Goal: Information Seeking & Learning: Learn about a topic

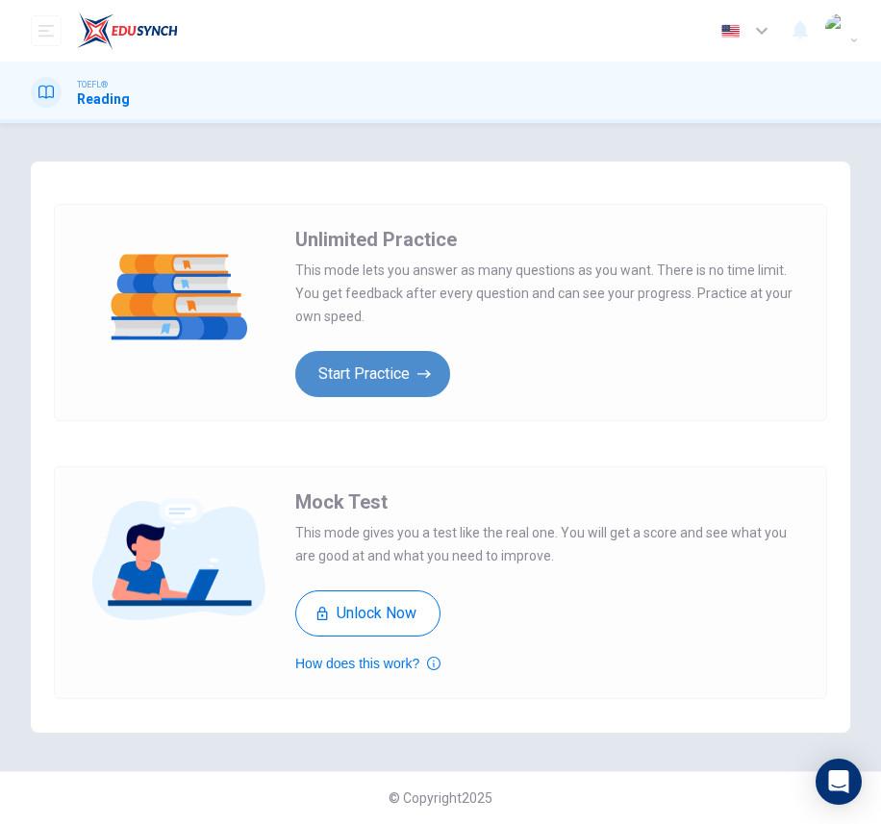
click at [362, 377] on button "Start Practice" at bounding box center [372, 374] width 155 height 46
click at [359, 370] on button "Start Practice" at bounding box center [372, 374] width 155 height 46
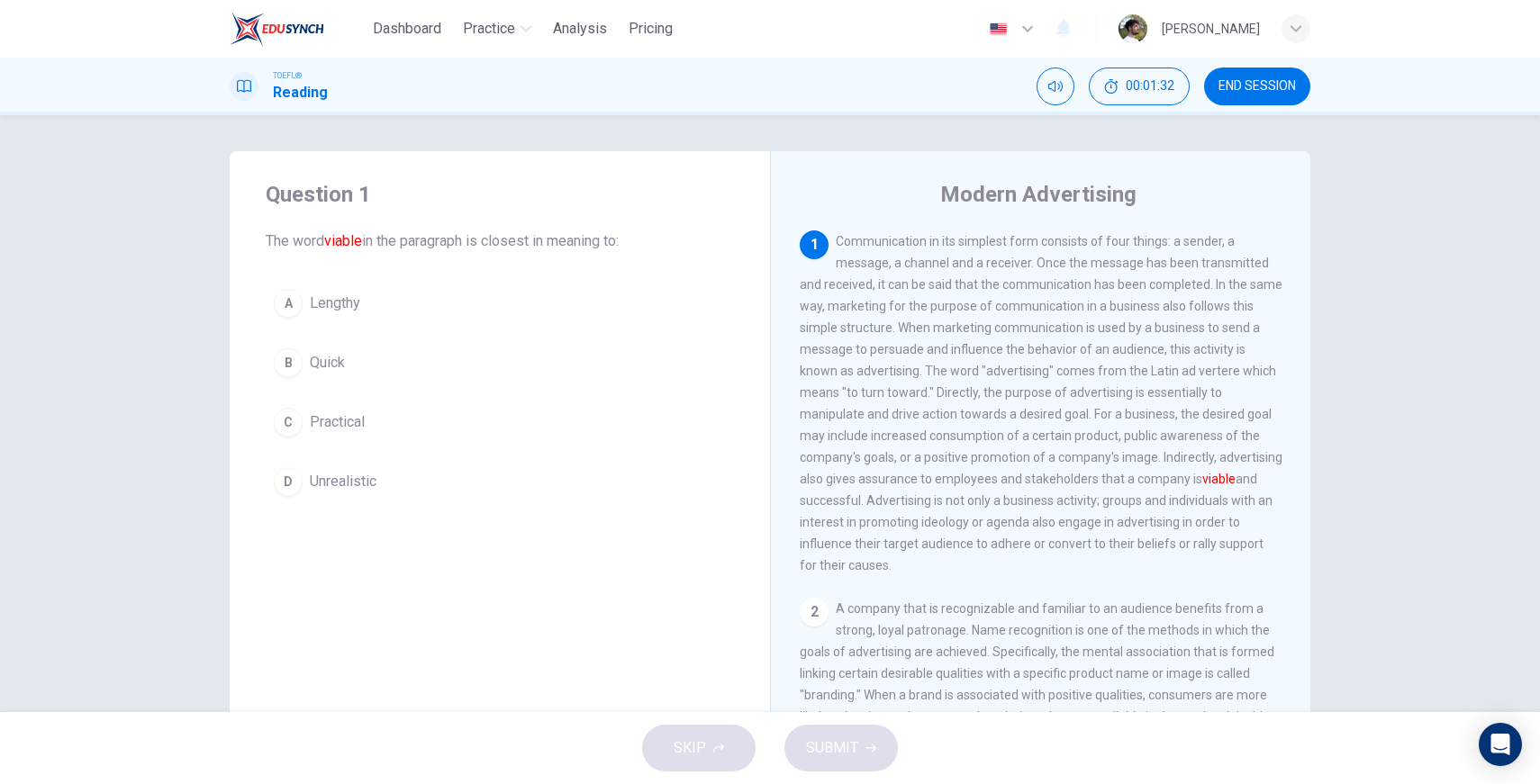
click at [277, 301] on div "A" at bounding box center [288, 303] width 29 height 29
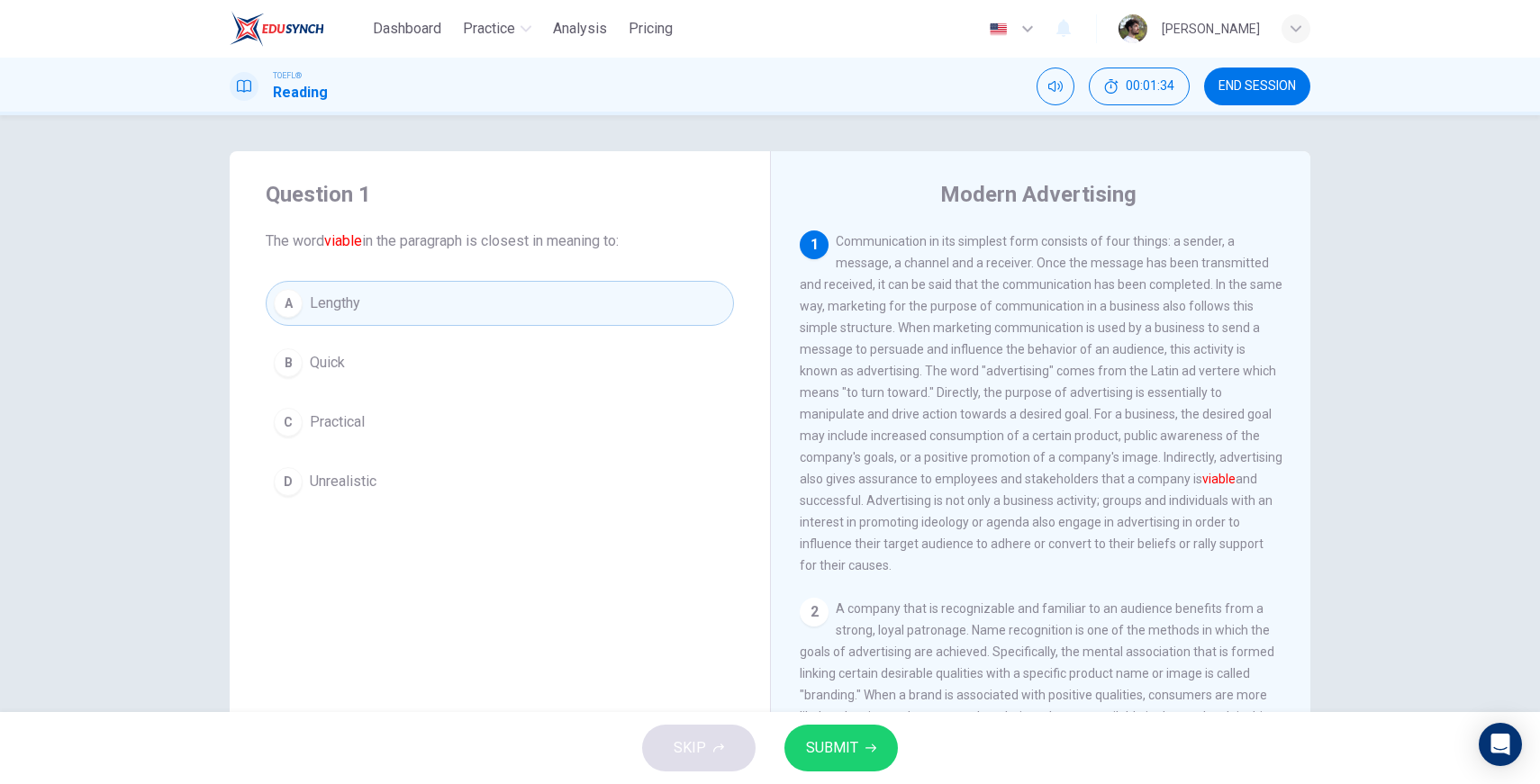
click at [824, 757] on span "SUBMIT" at bounding box center [833, 748] width 52 height 25
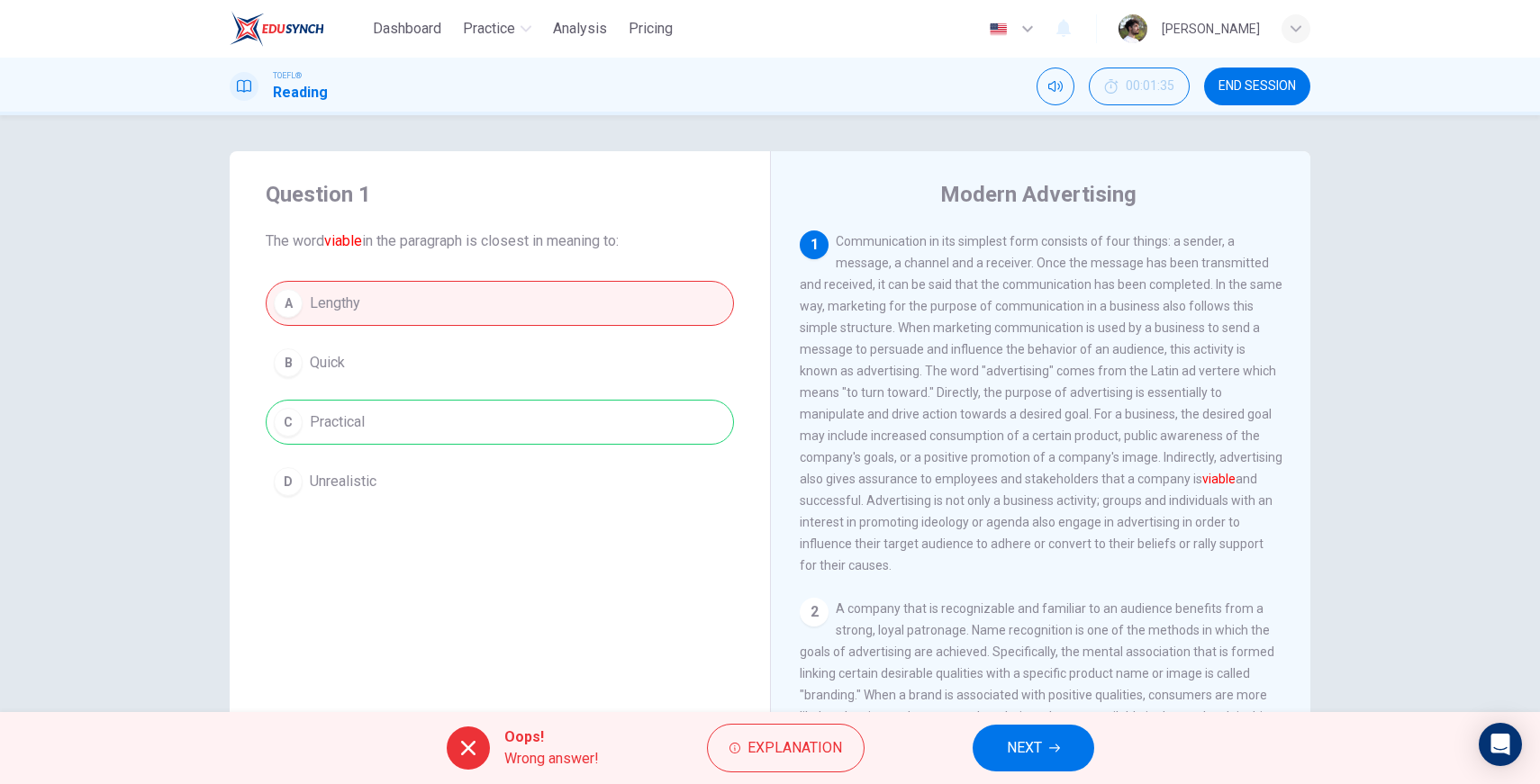
click at [824, 756] on span "Explanation" at bounding box center [794, 748] width 95 height 25
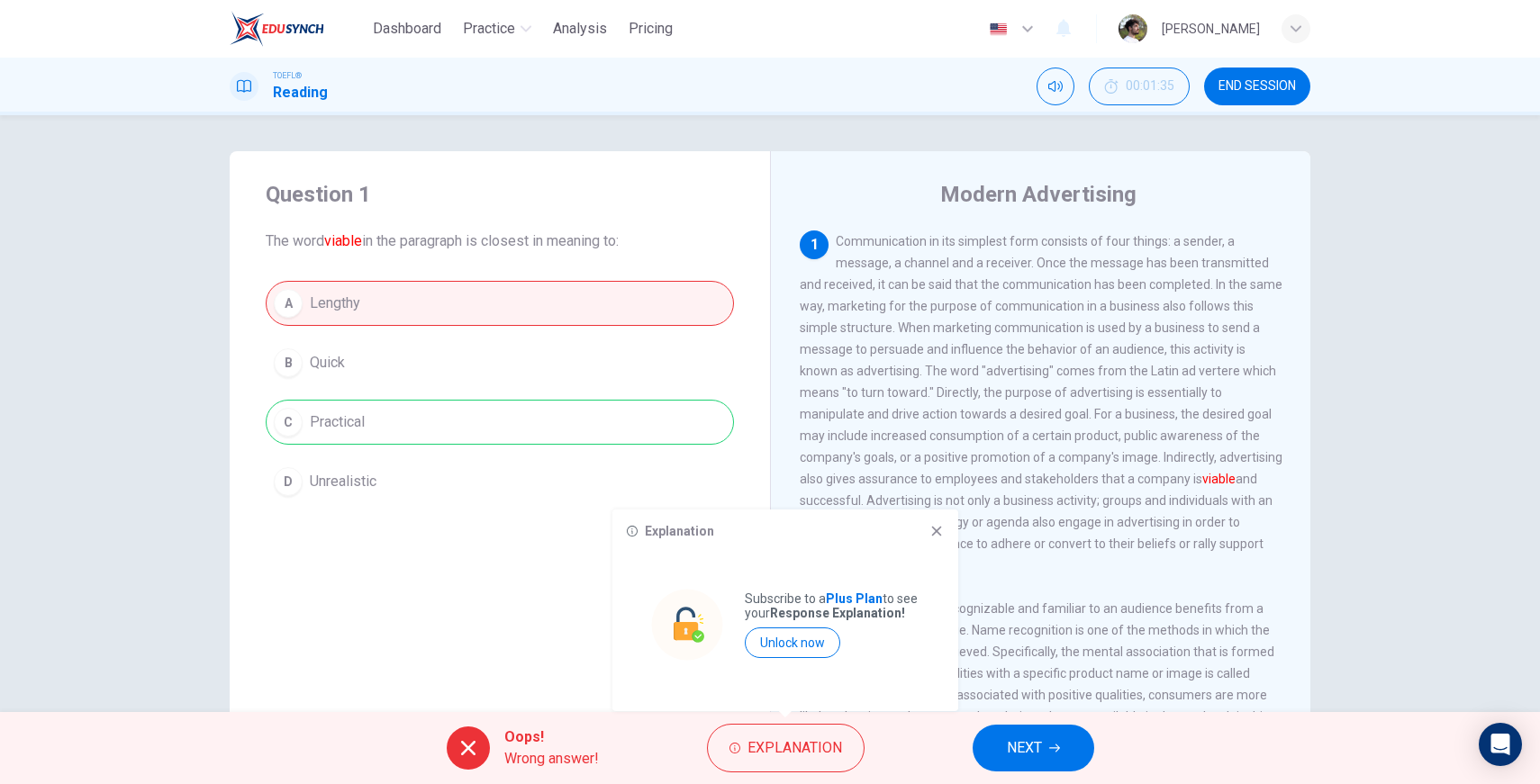
click at [546, 599] on div "Question 1 The word viable in the paragraph is closest in meaning to: A Lengthy…" at bounding box center [499, 465] width 540 height 626
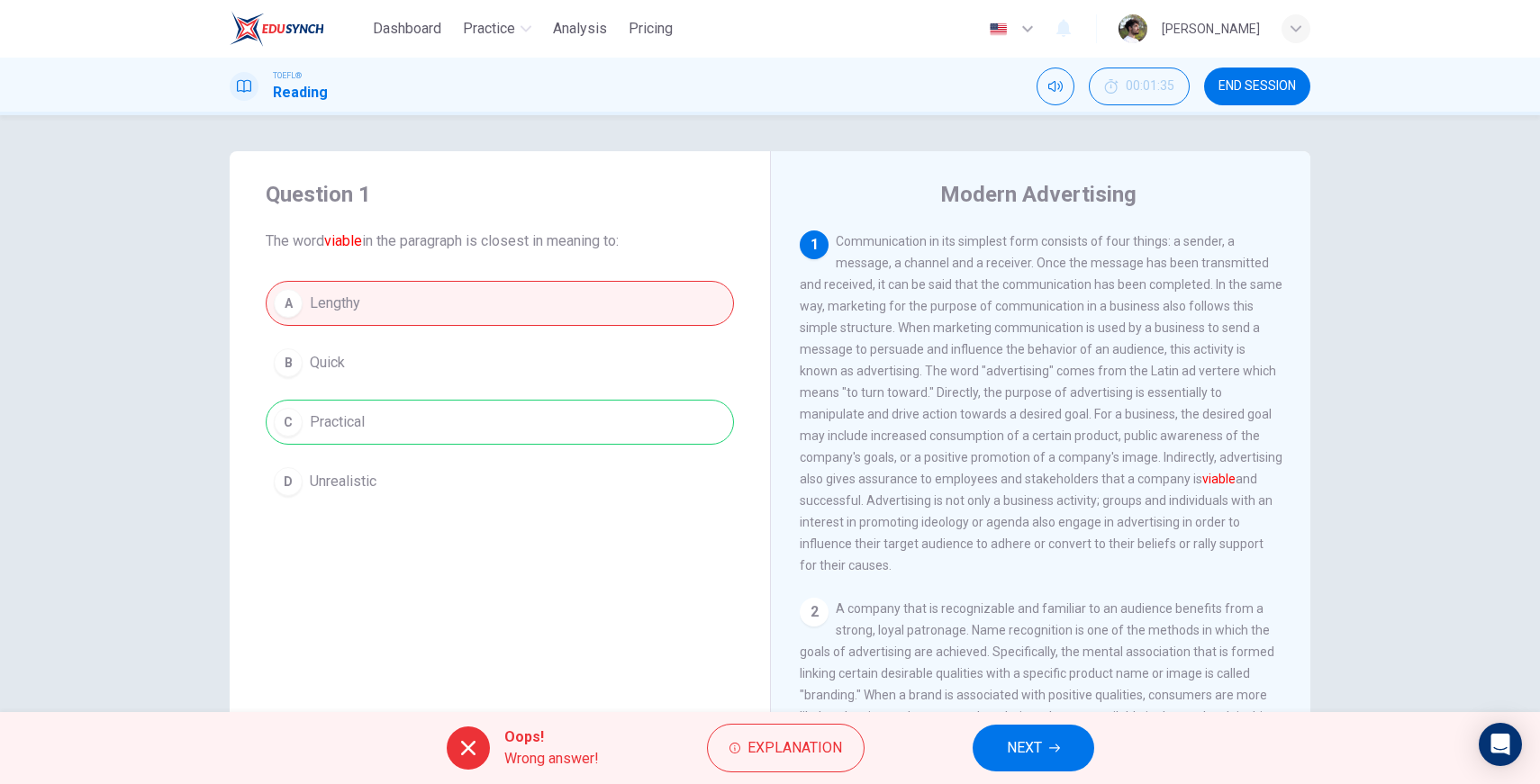
click at [824, 765] on button "NEXT" at bounding box center [1033, 748] width 122 height 47
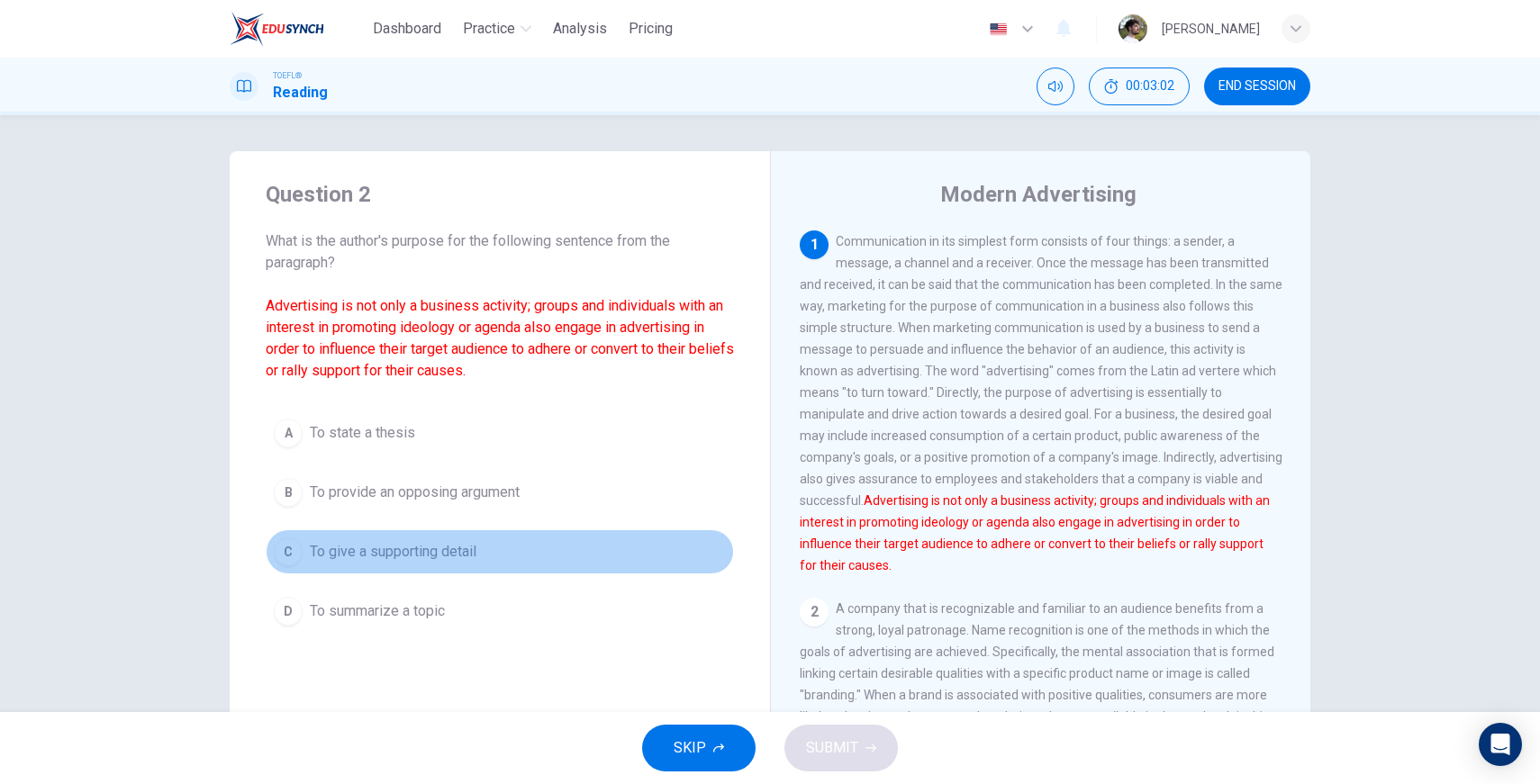
click at [443, 550] on span "To give a supporting detail" at bounding box center [393, 552] width 167 height 22
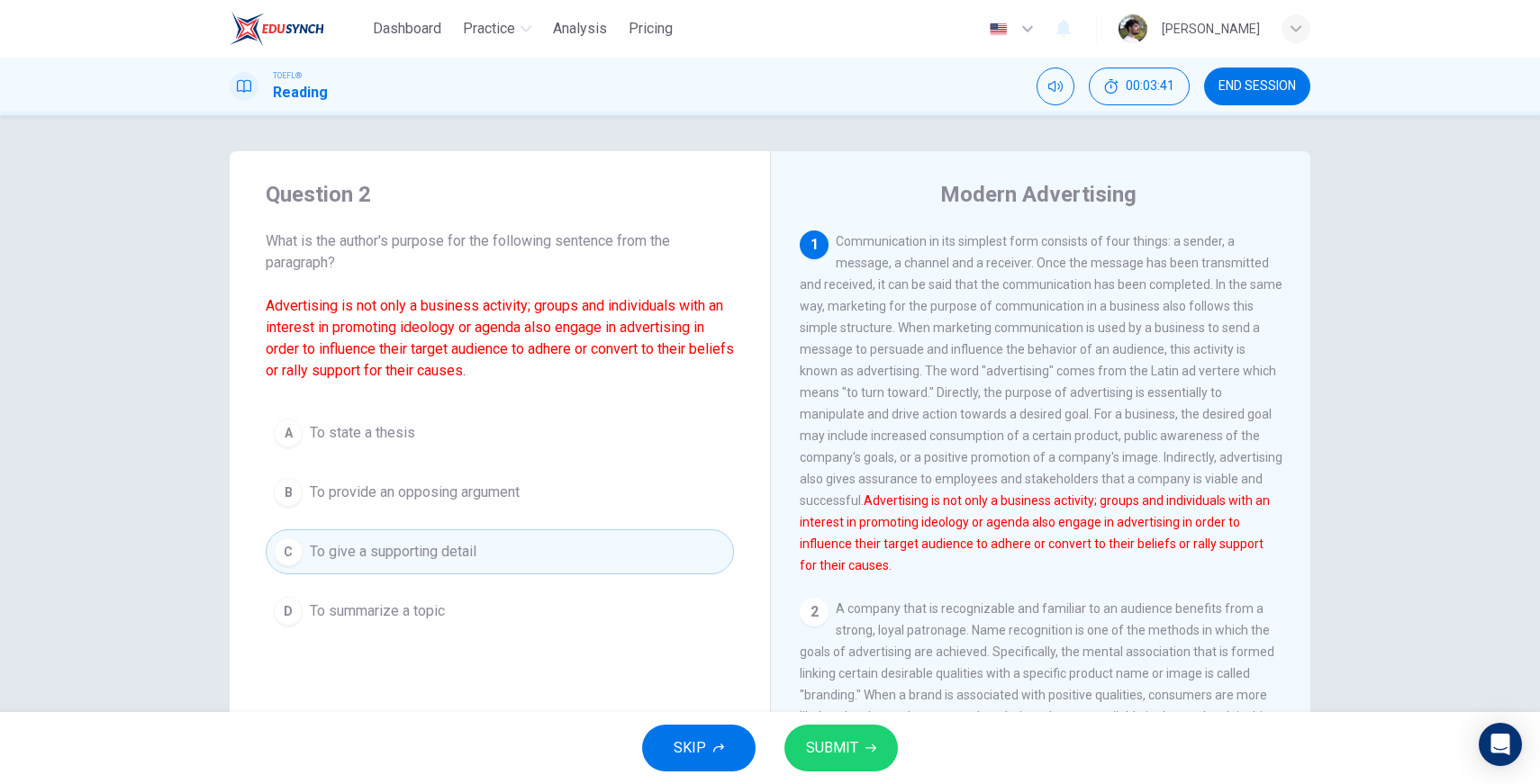
click at [444, 550] on span "To give a supporting detail" at bounding box center [393, 552] width 167 height 22
click at [820, 745] on span "SUBMIT" at bounding box center [833, 748] width 52 height 25
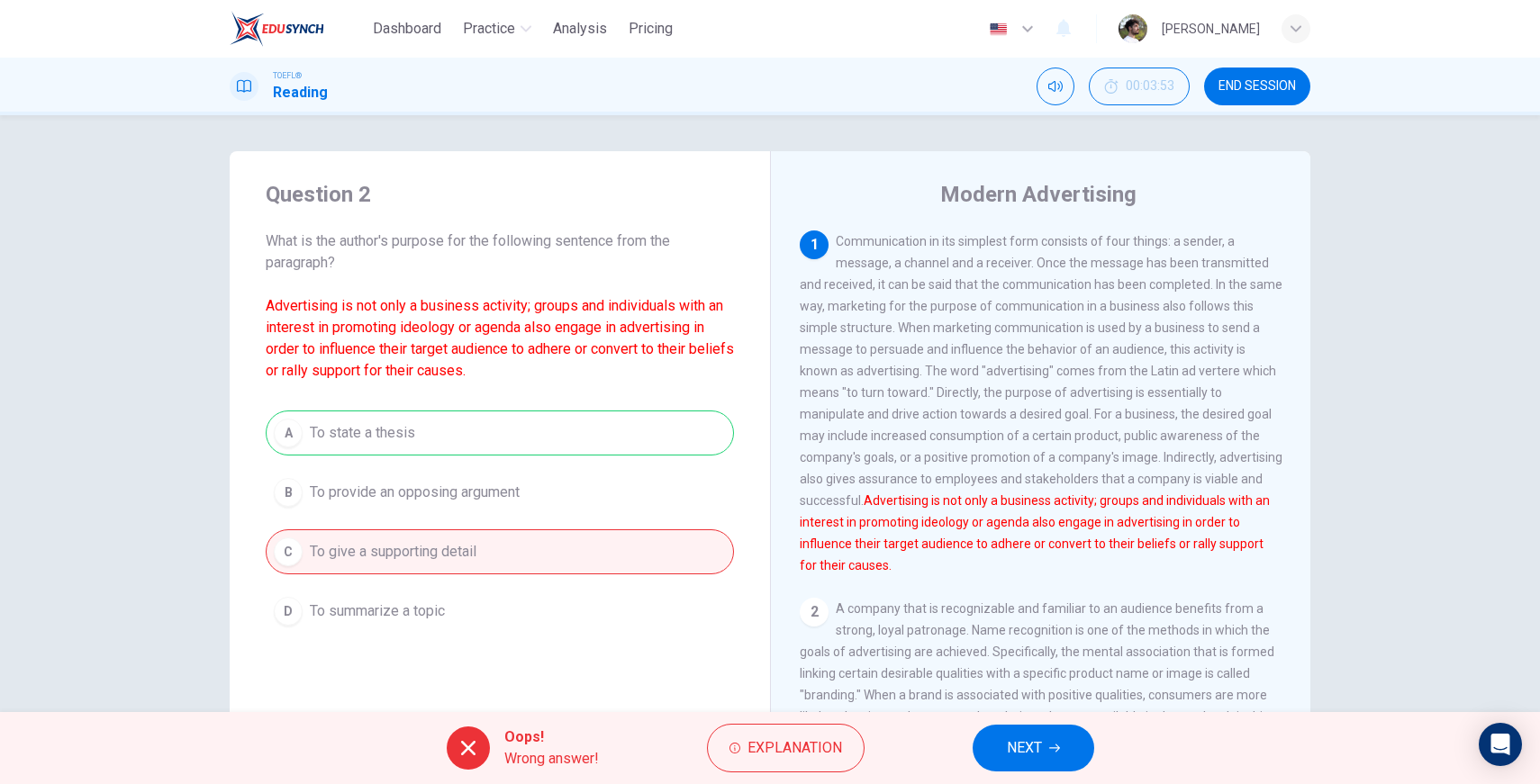
click at [824, 740] on button "NEXT" at bounding box center [1033, 748] width 122 height 47
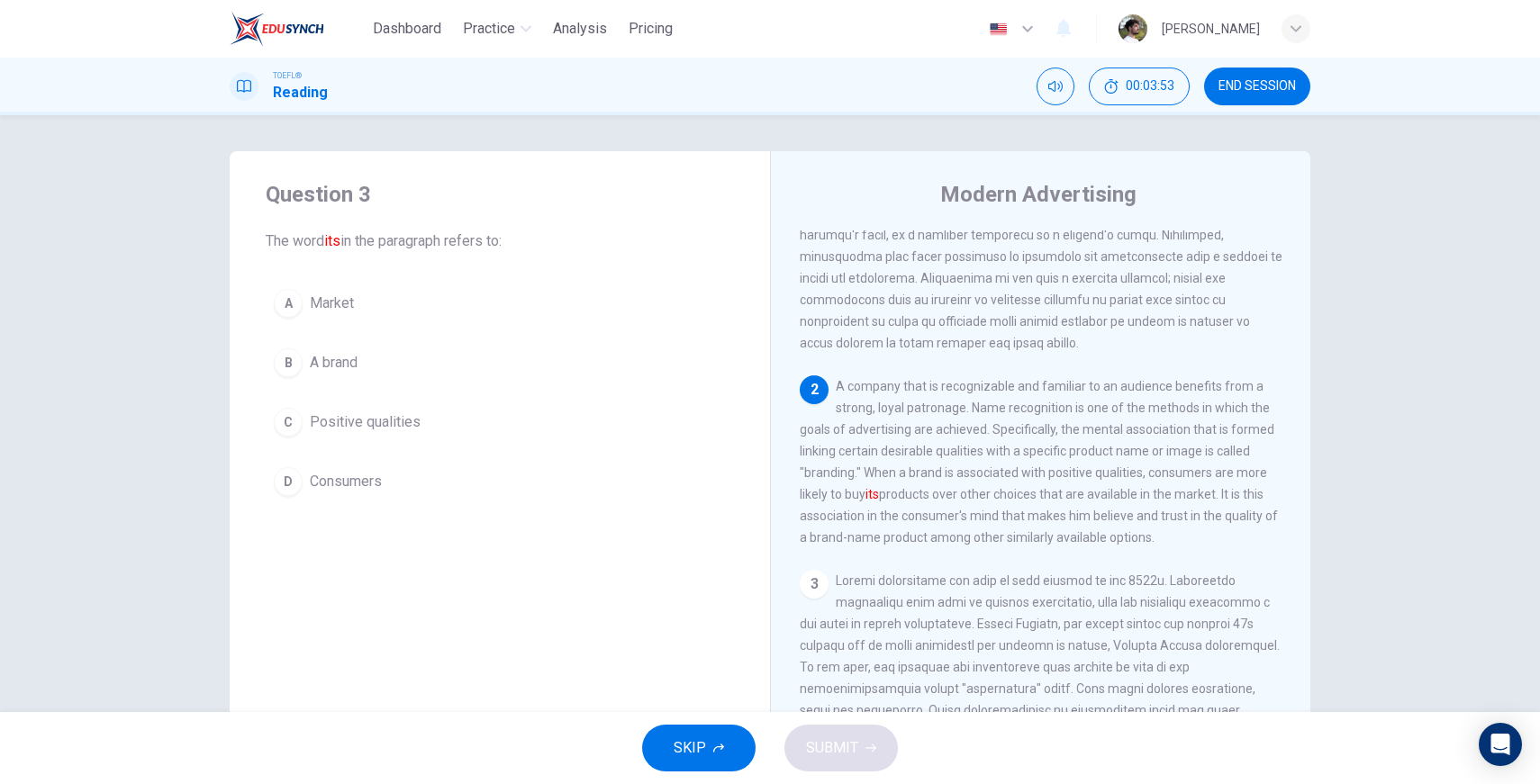
scroll to position [224, 0]
click at [301, 369] on button "B A brand" at bounding box center [500, 362] width 468 height 45
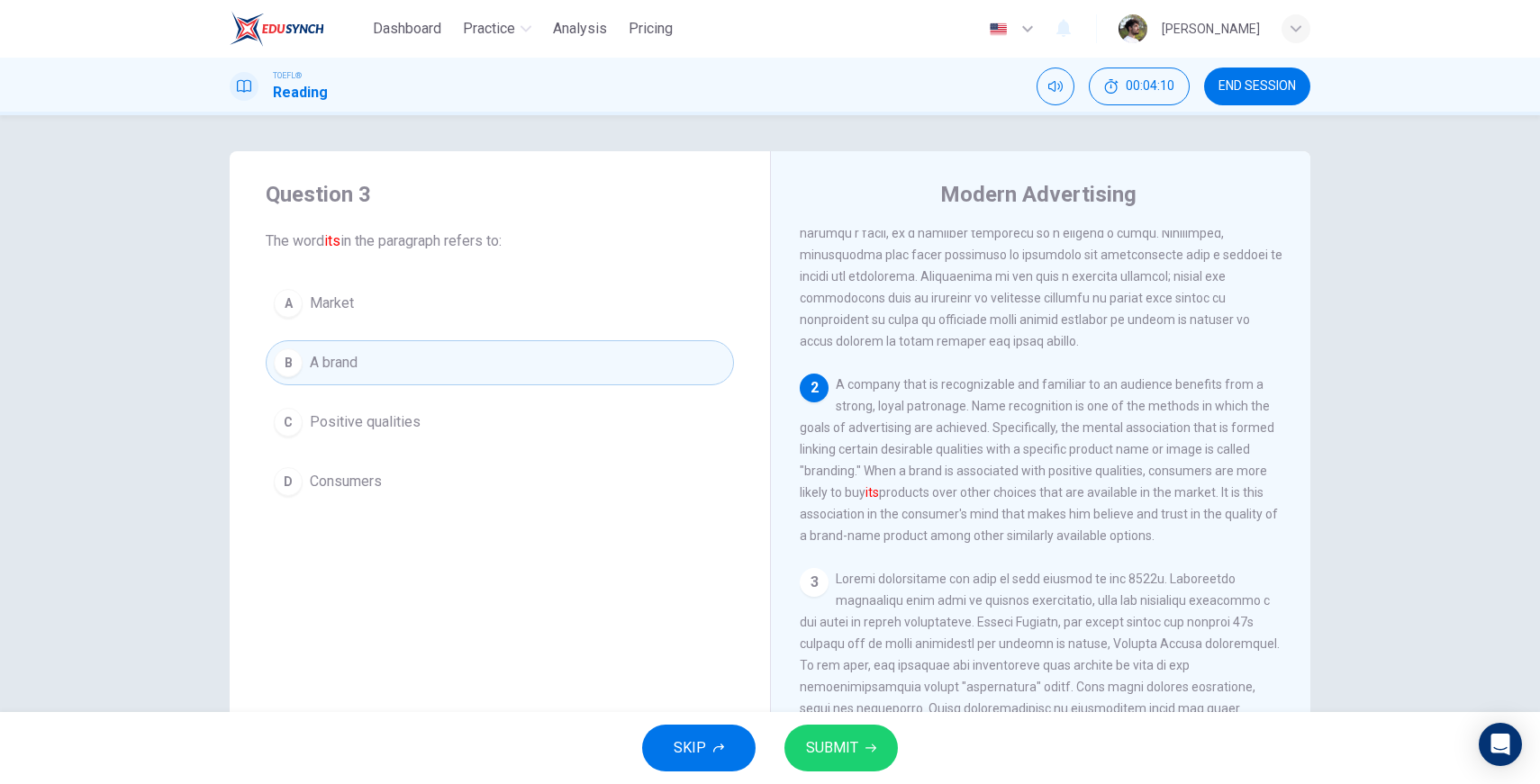
click at [824, 735] on button "SUBMIT" at bounding box center [840, 748] width 113 height 47
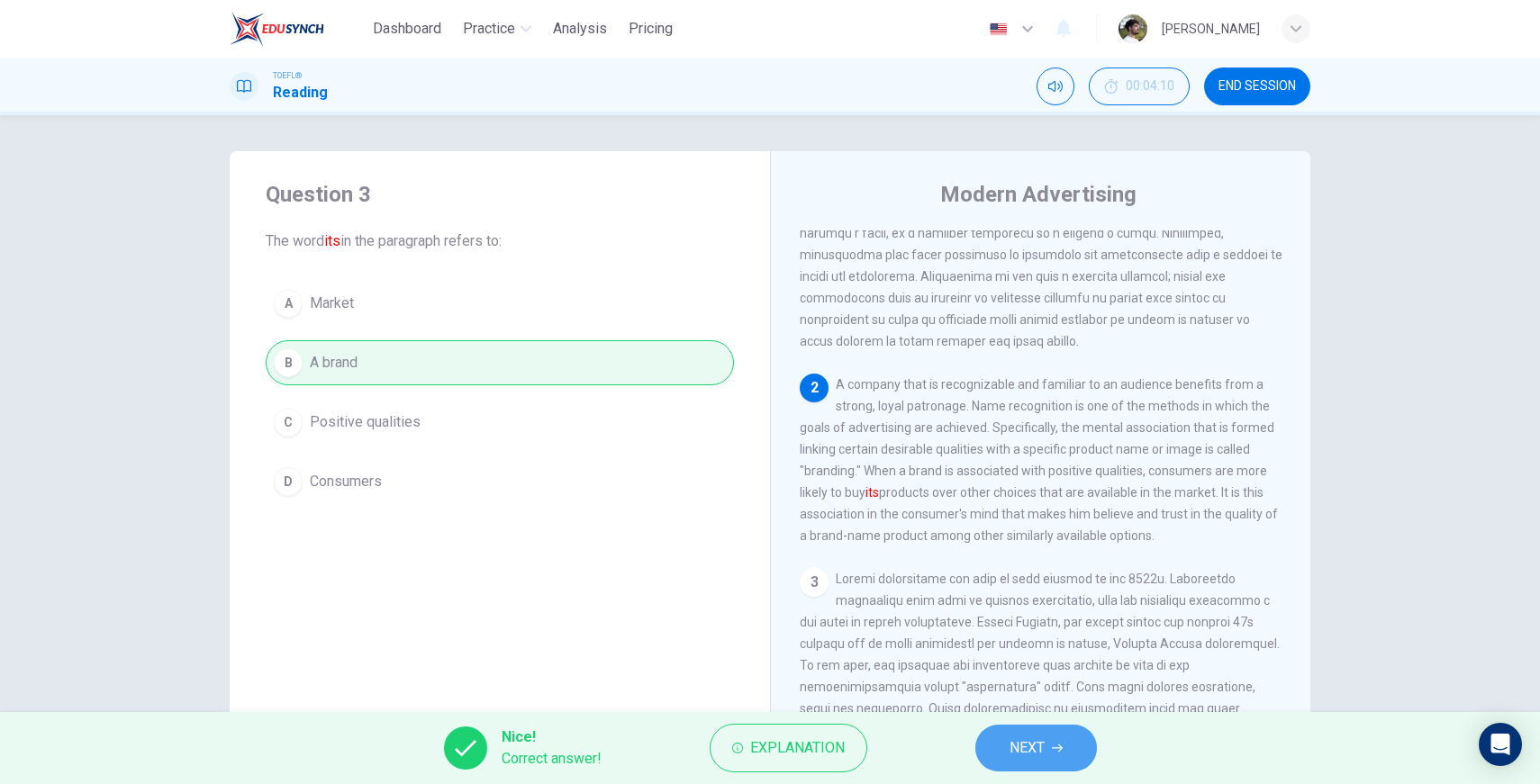
click at [824, 741] on button "NEXT" at bounding box center [1036, 748] width 122 height 47
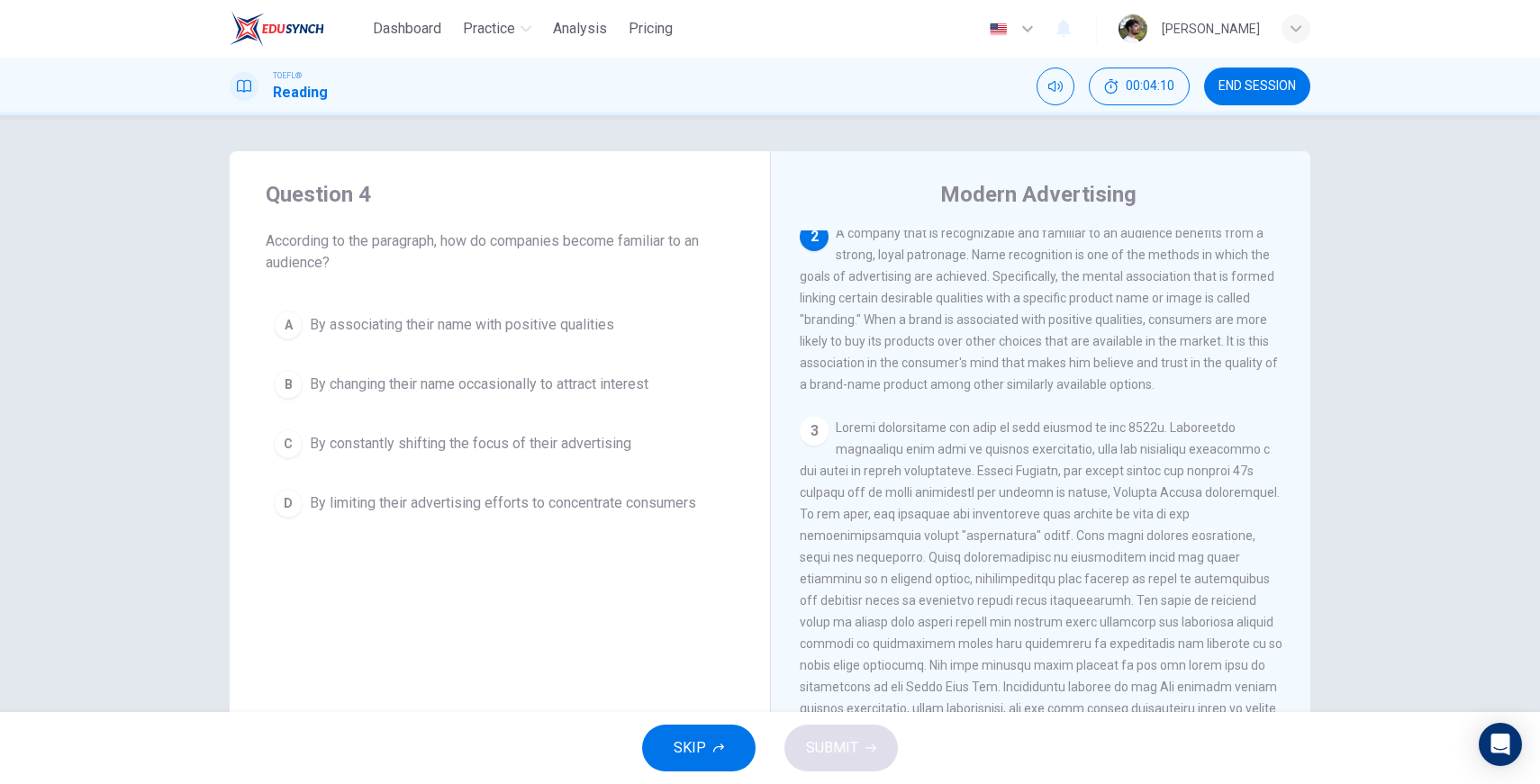
scroll to position [382, 0]
click at [476, 335] on span "By associating their name with positive qualities" at bounding box center [462, 325] width 304 height 22
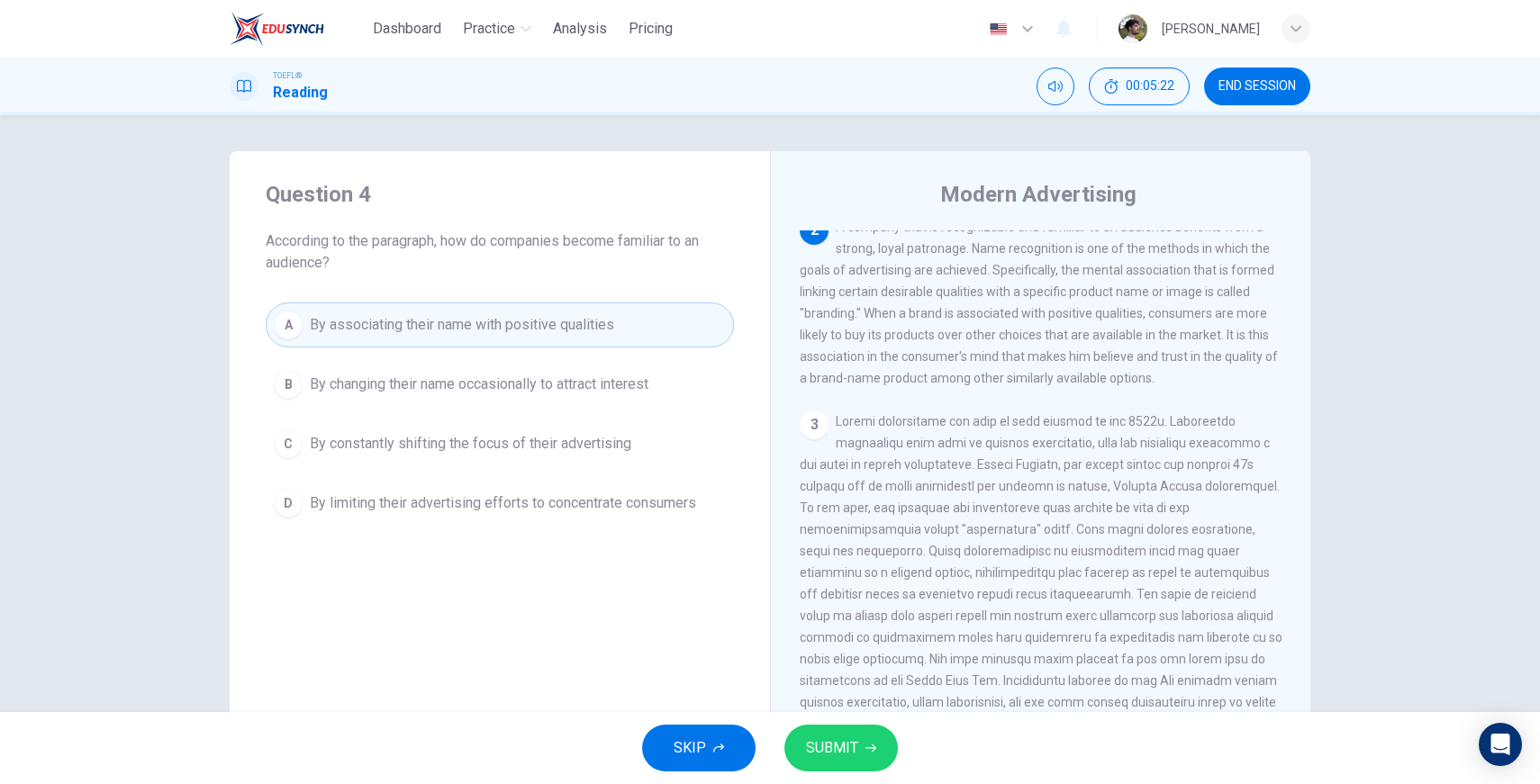
click at [816, 749] on span "SUBMIT" at bounding box center [833, 748] width 52 height 25
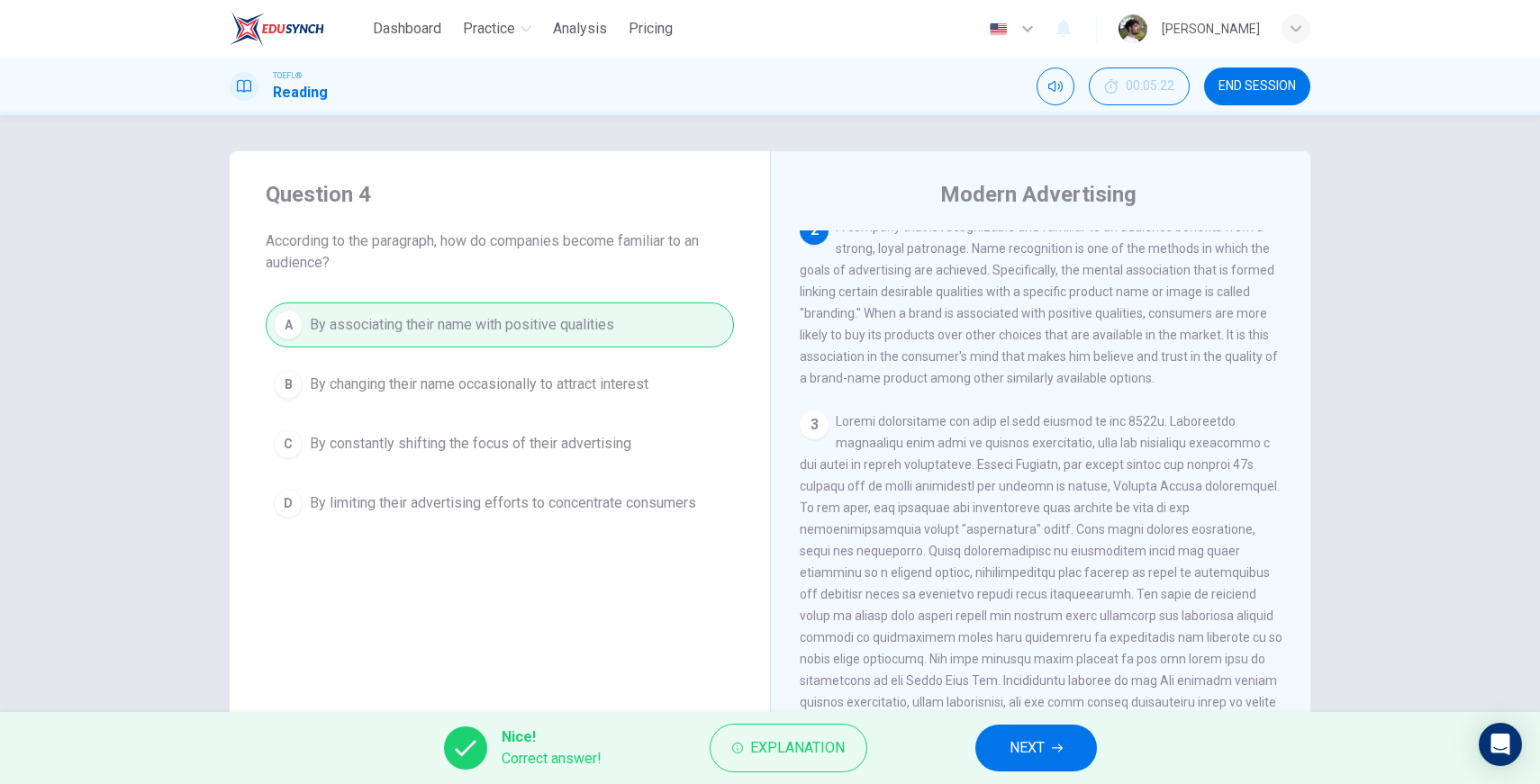
click at [824, 748] on button "NEXT" at bounding box center [1036, 748] width 122 height 47
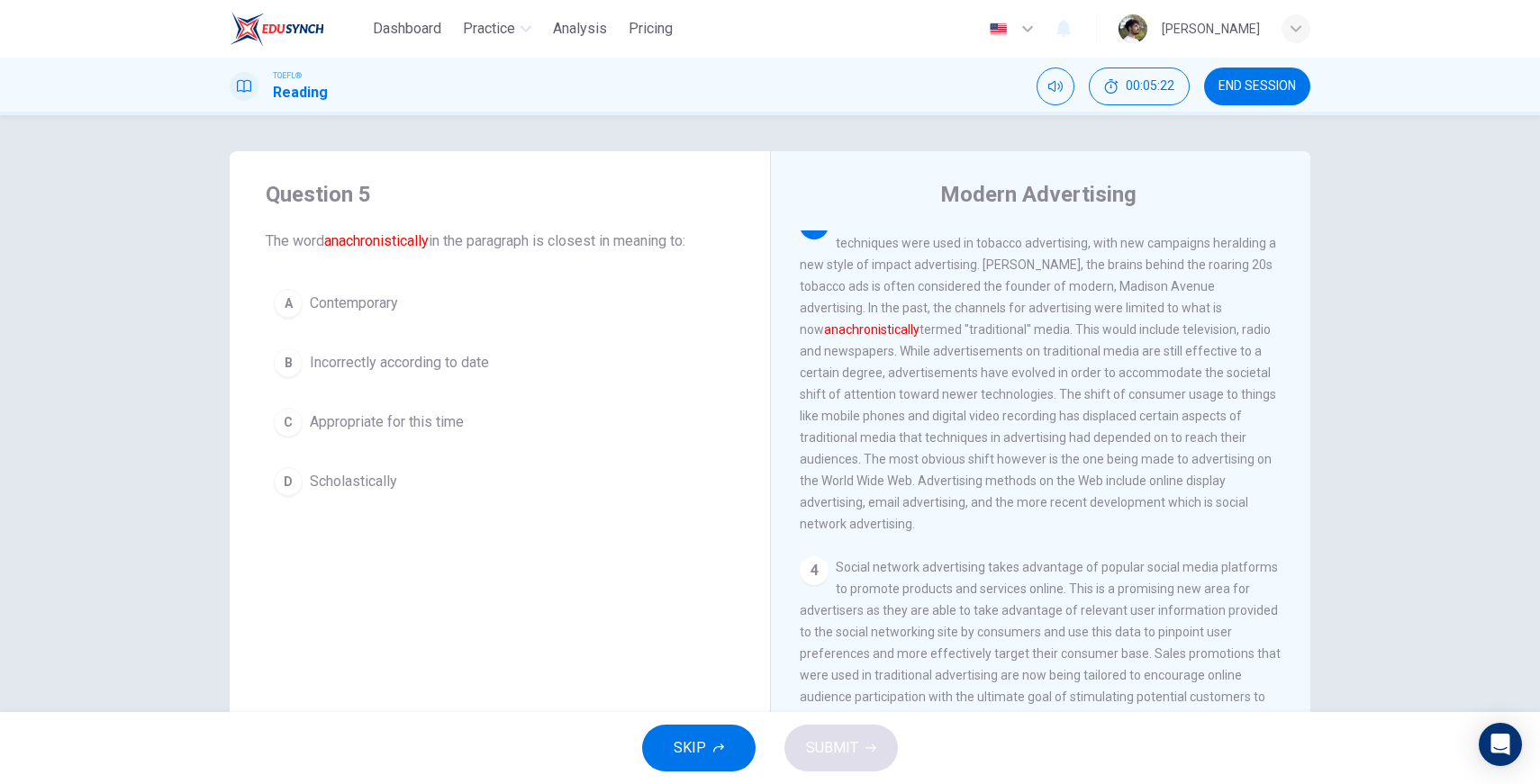
scroll to position [584, 0]
click at [435, 368] on span "Incorrectly according to date" at bounding box center [399, 362] width 179 height 22
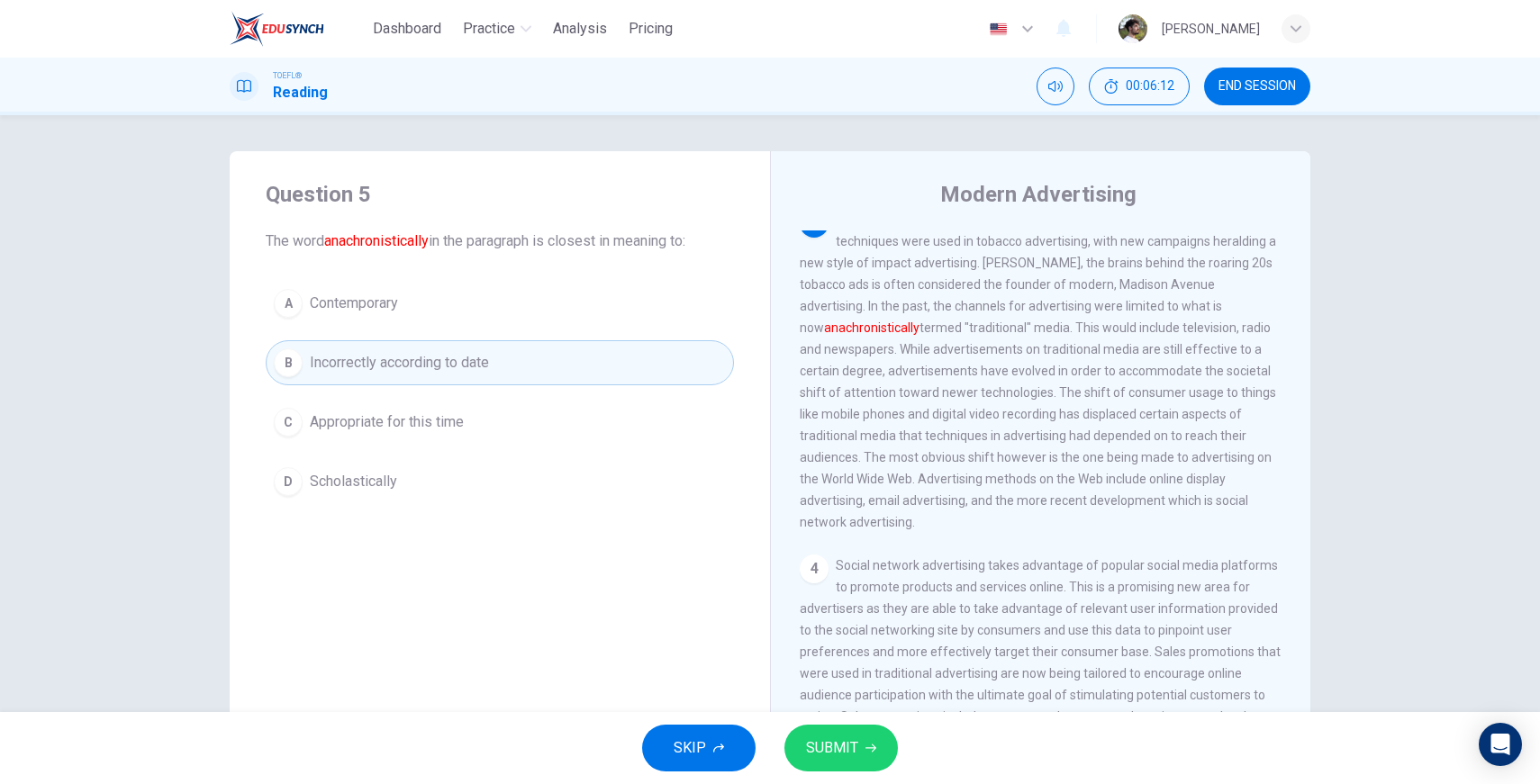
click at [824, 756] on span "SUBMIT" at bounding box center [833, 748] width 52 height 25
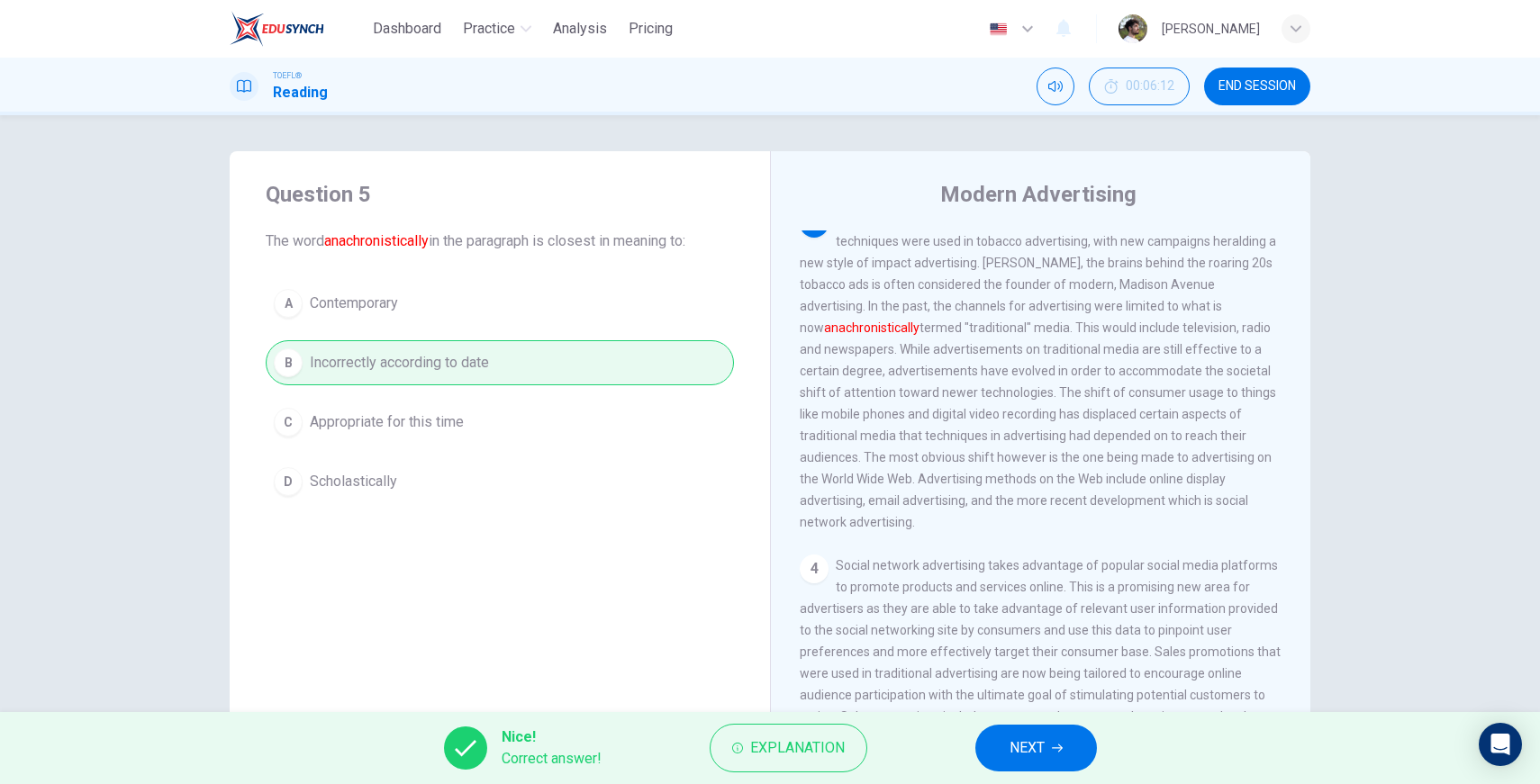
click at [824, 742] on button "NEXT" at bounding box center [1036, 748] width 122 height 47
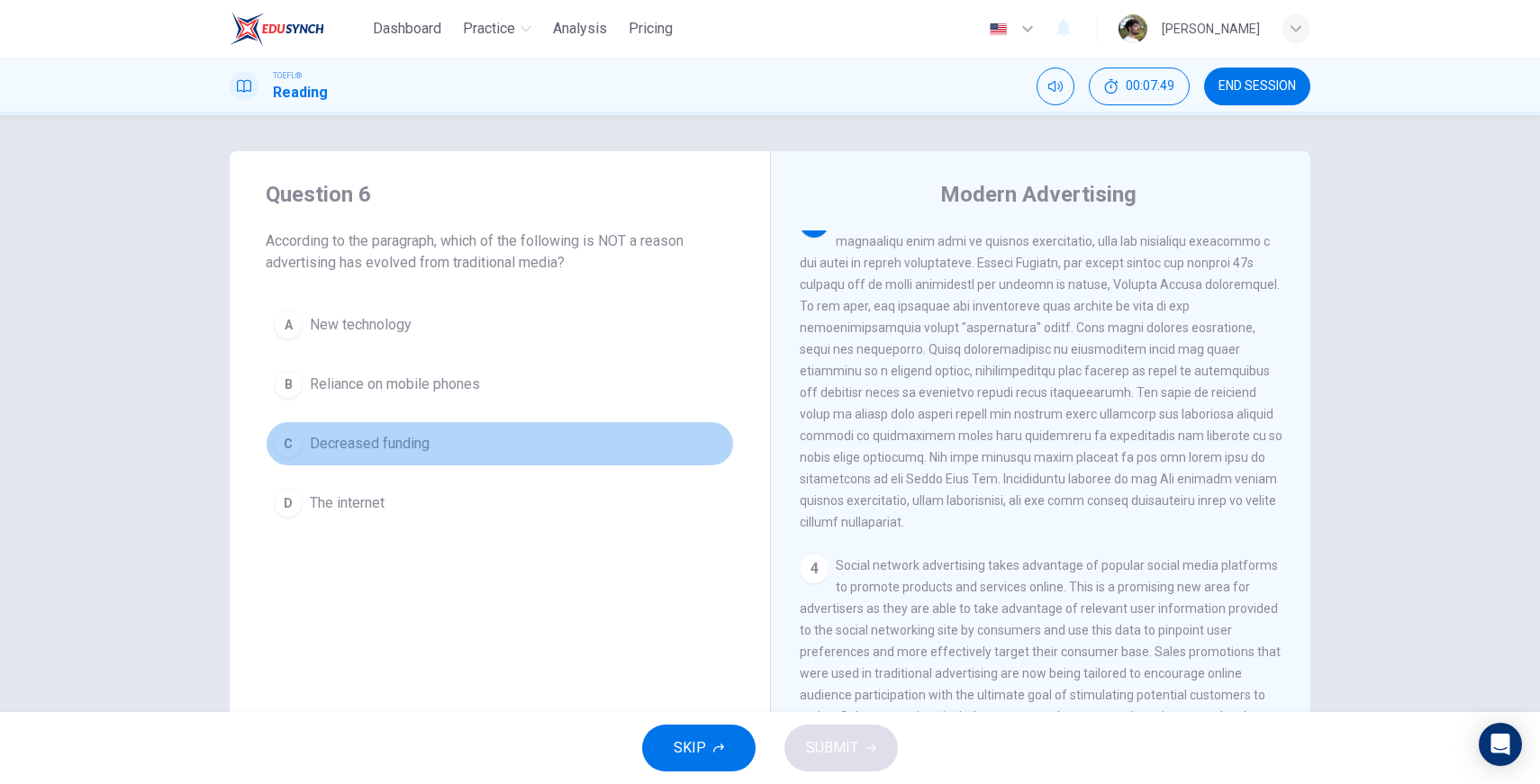
click at [278, 443] on div "C" at bounding box center [288, 444] width 29 height 29
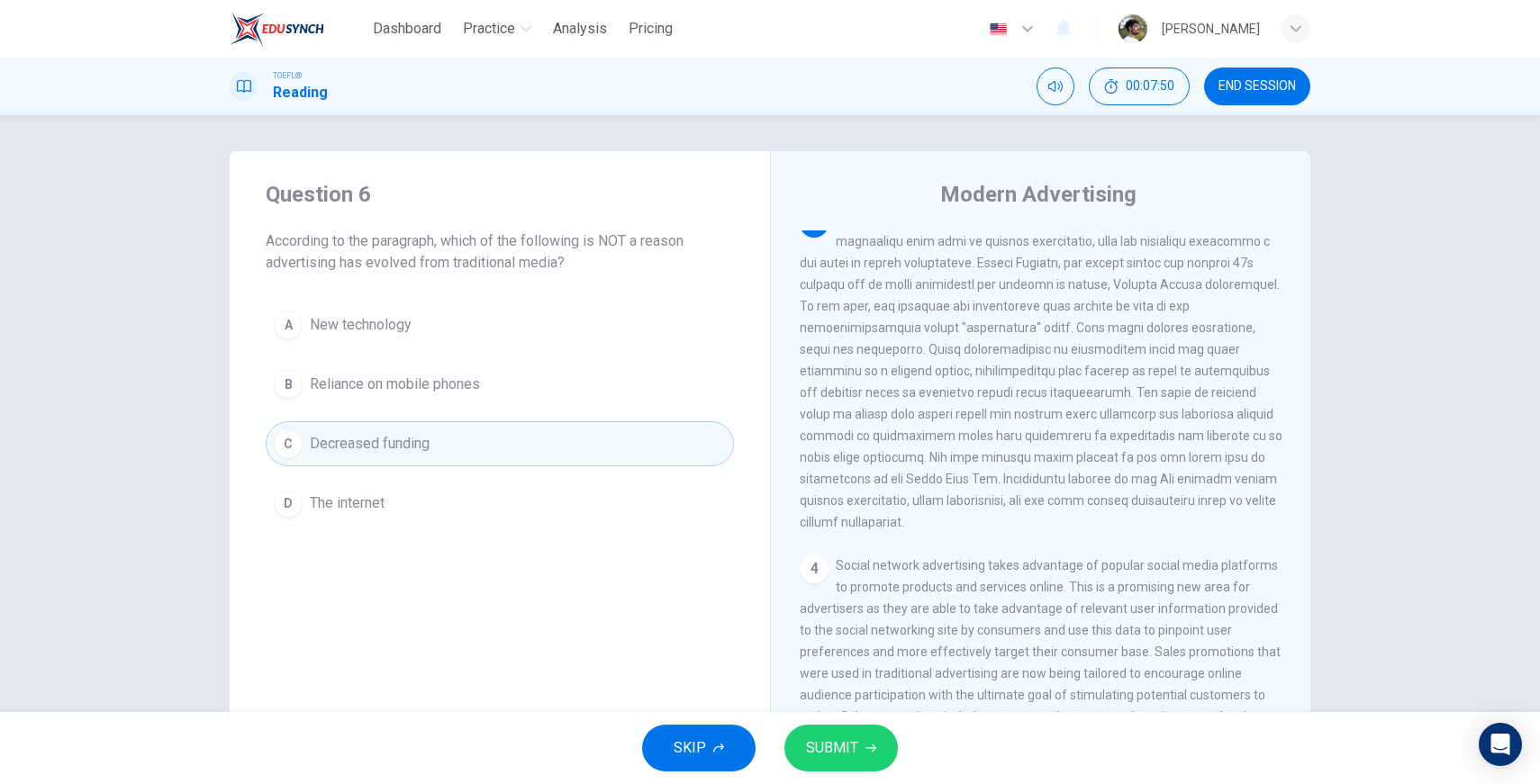
click at [824, 757] on span "SUBMIT" at bounding box center [833, 748] width 52 height 25
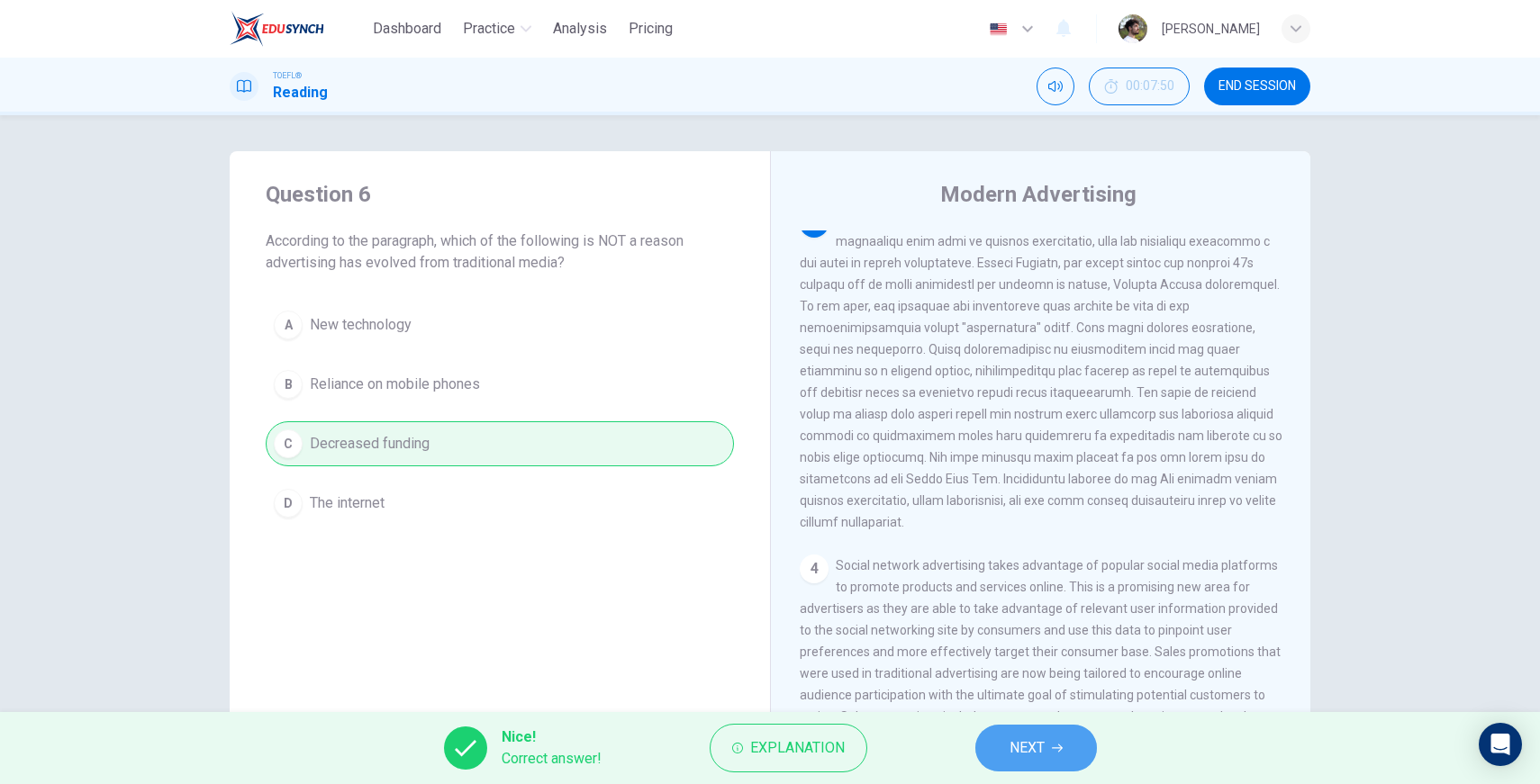
click at [824, 757] on span "NEXT" at bounding box center [1027, 748] width 35 height 25
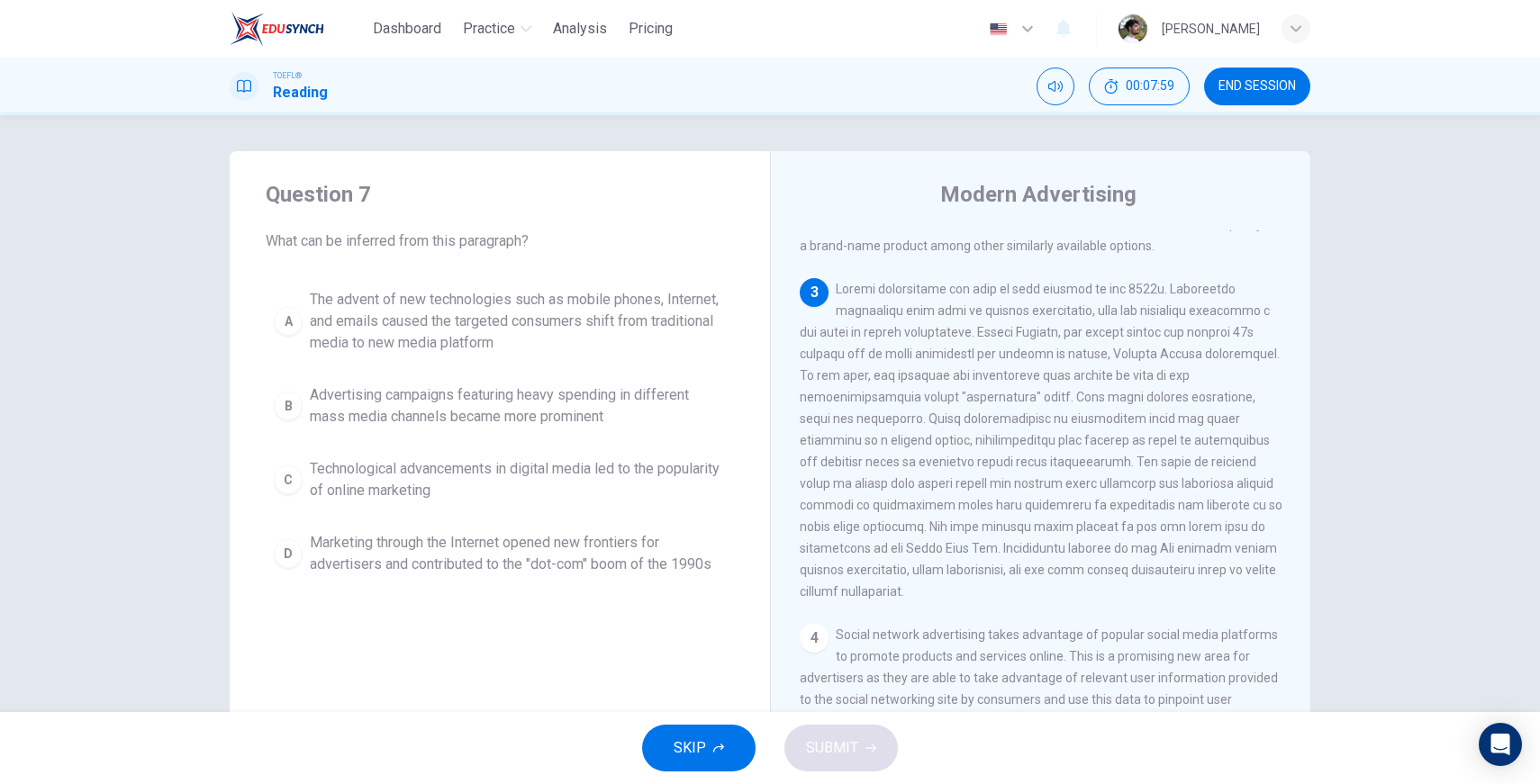
scroll to position [516, 0]
click at [417, 330] on span "The advent of new technologies such as mobile phones, Internet, and emails caus…" at bounding box center [518, 321] width 416 height 65
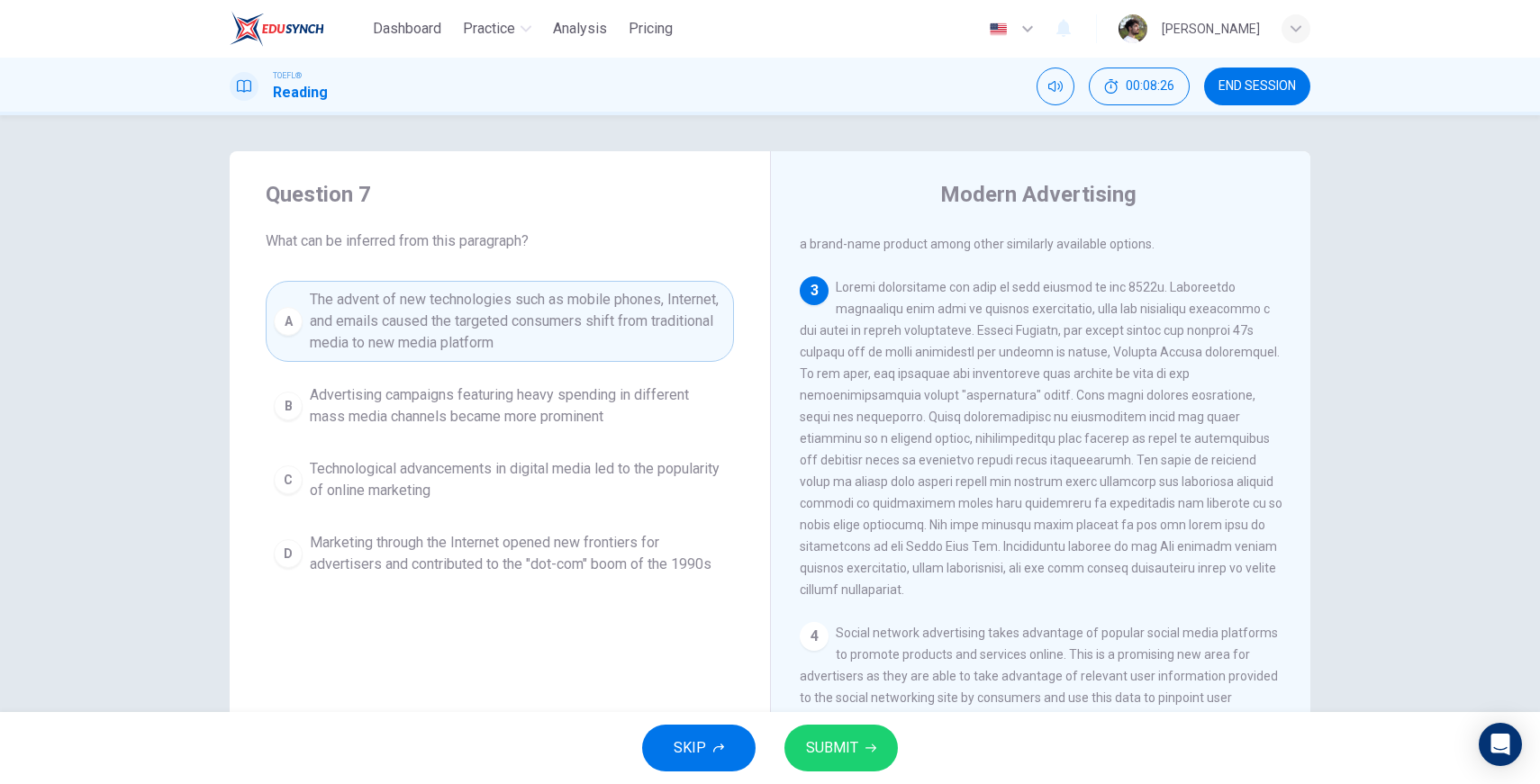
click at [824, 740] on button "SUBMIT" at bounding box center [840, 748] width 113 height 47
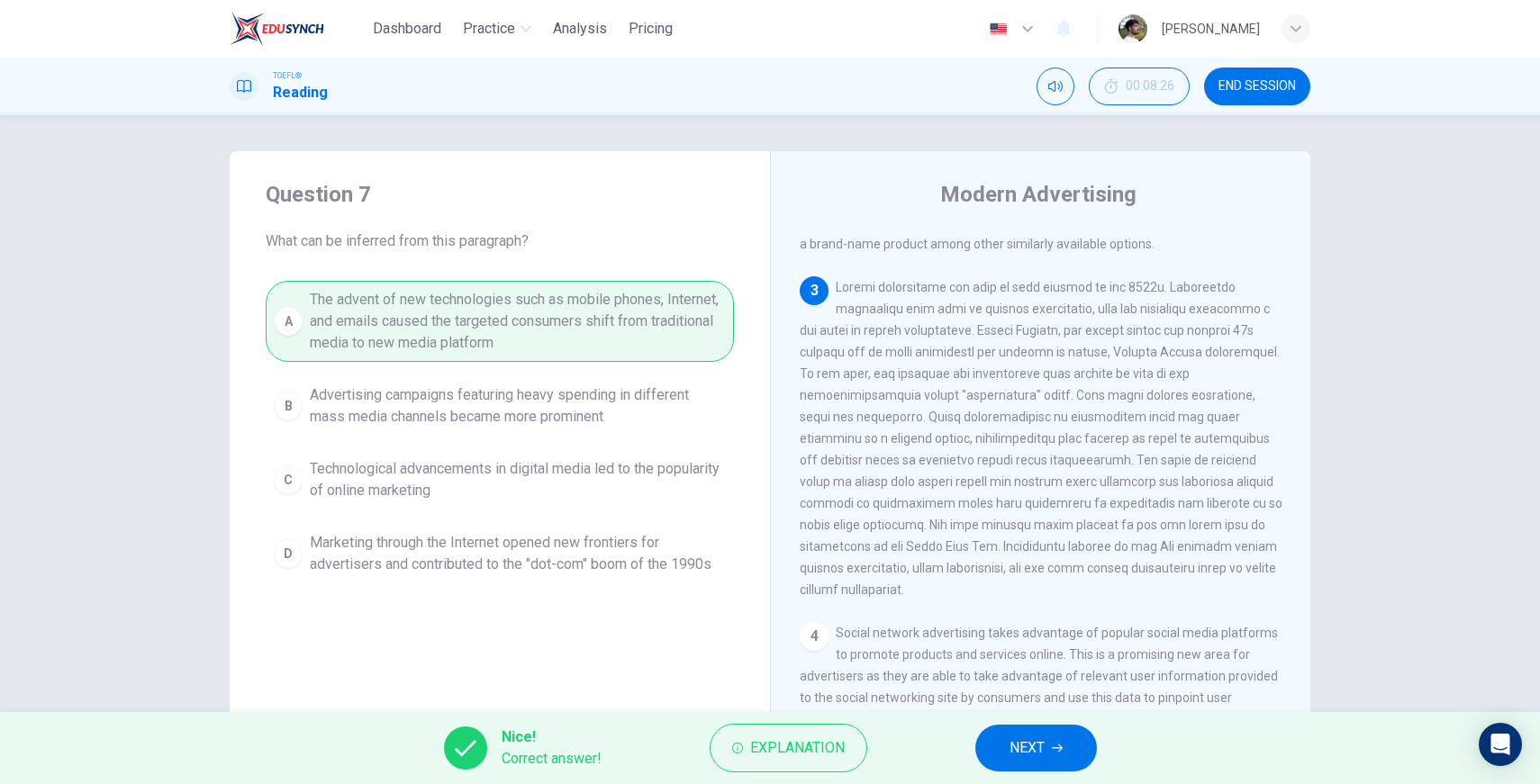
click at [824, 755] on span "NEXT" at bounding box center [1027, 748] width 35 height 25
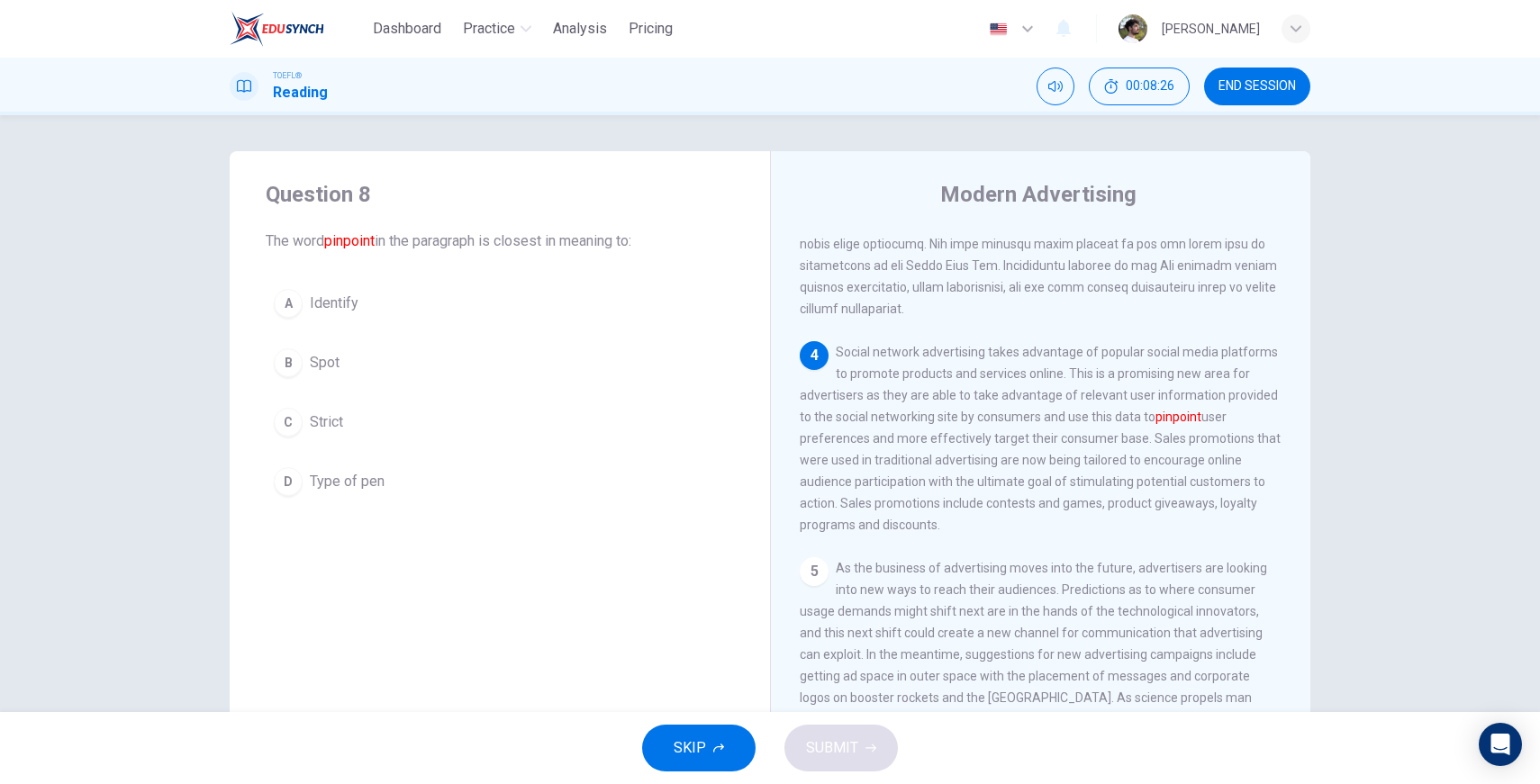
scroll to position [807, 0]
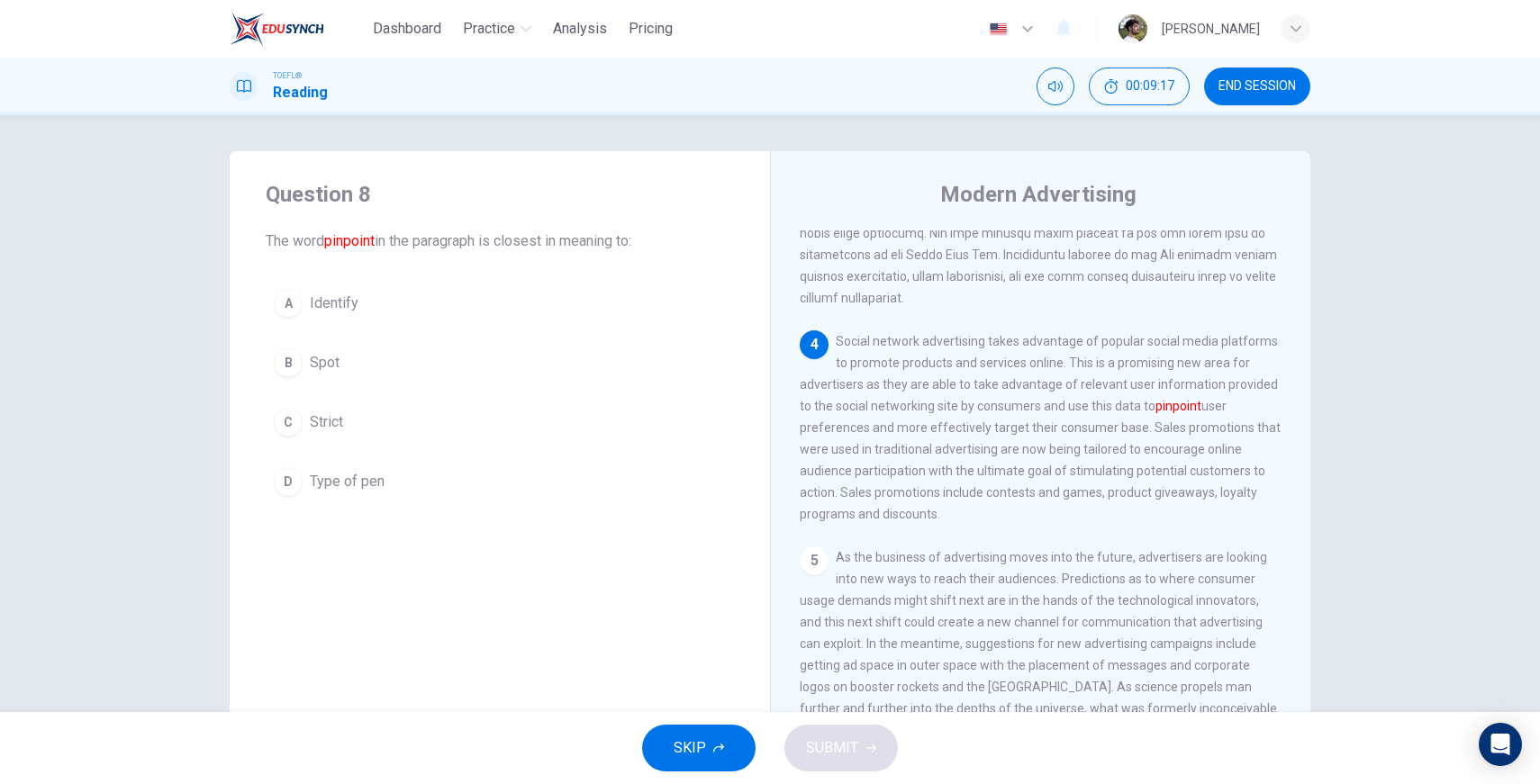
click at [279, 303] on div "A" at bounding box center [288, 303] width 29 height 29
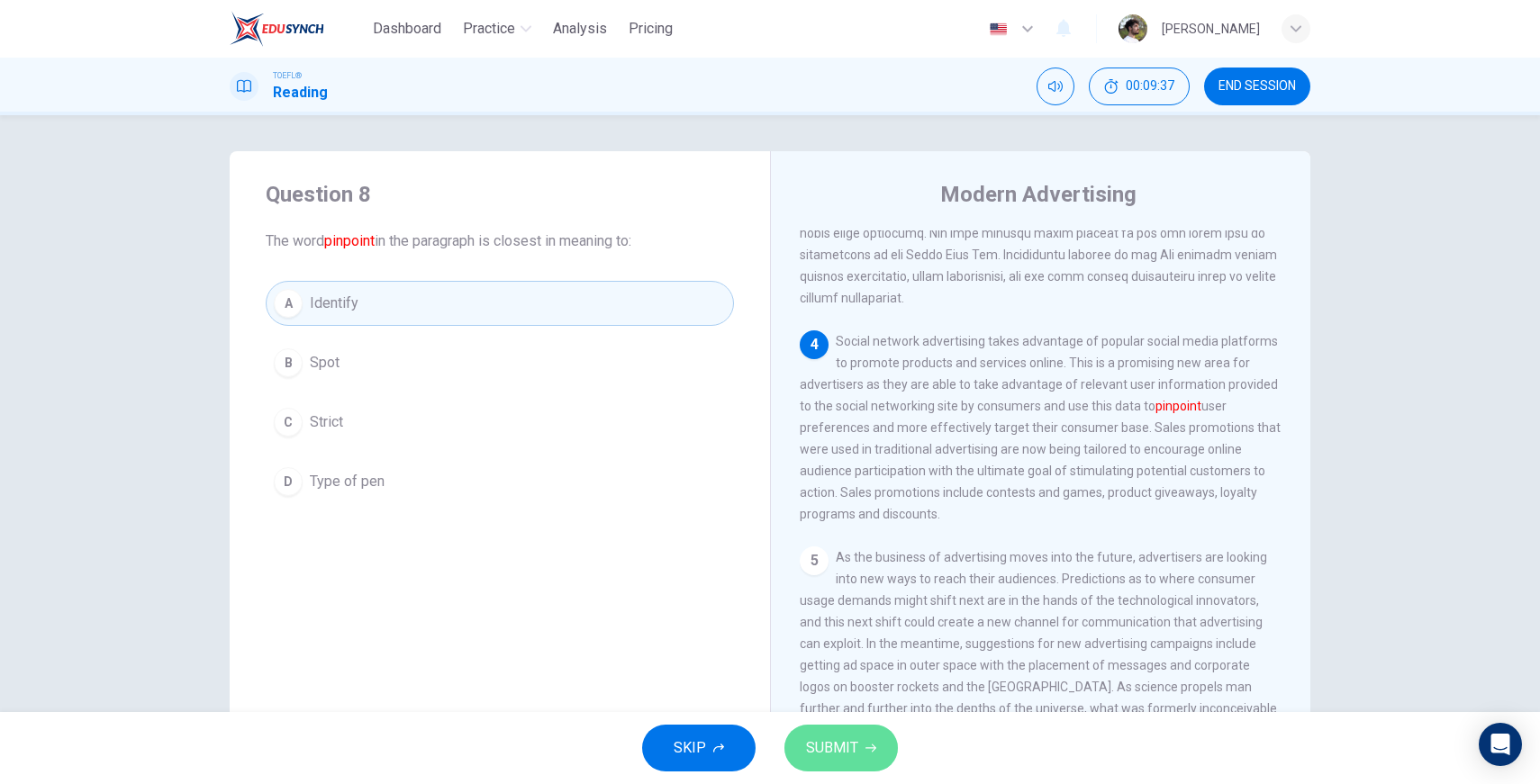
click at [824, 741] on span "SUBMIT" at bounding box center [833, 748] width 52 height 25
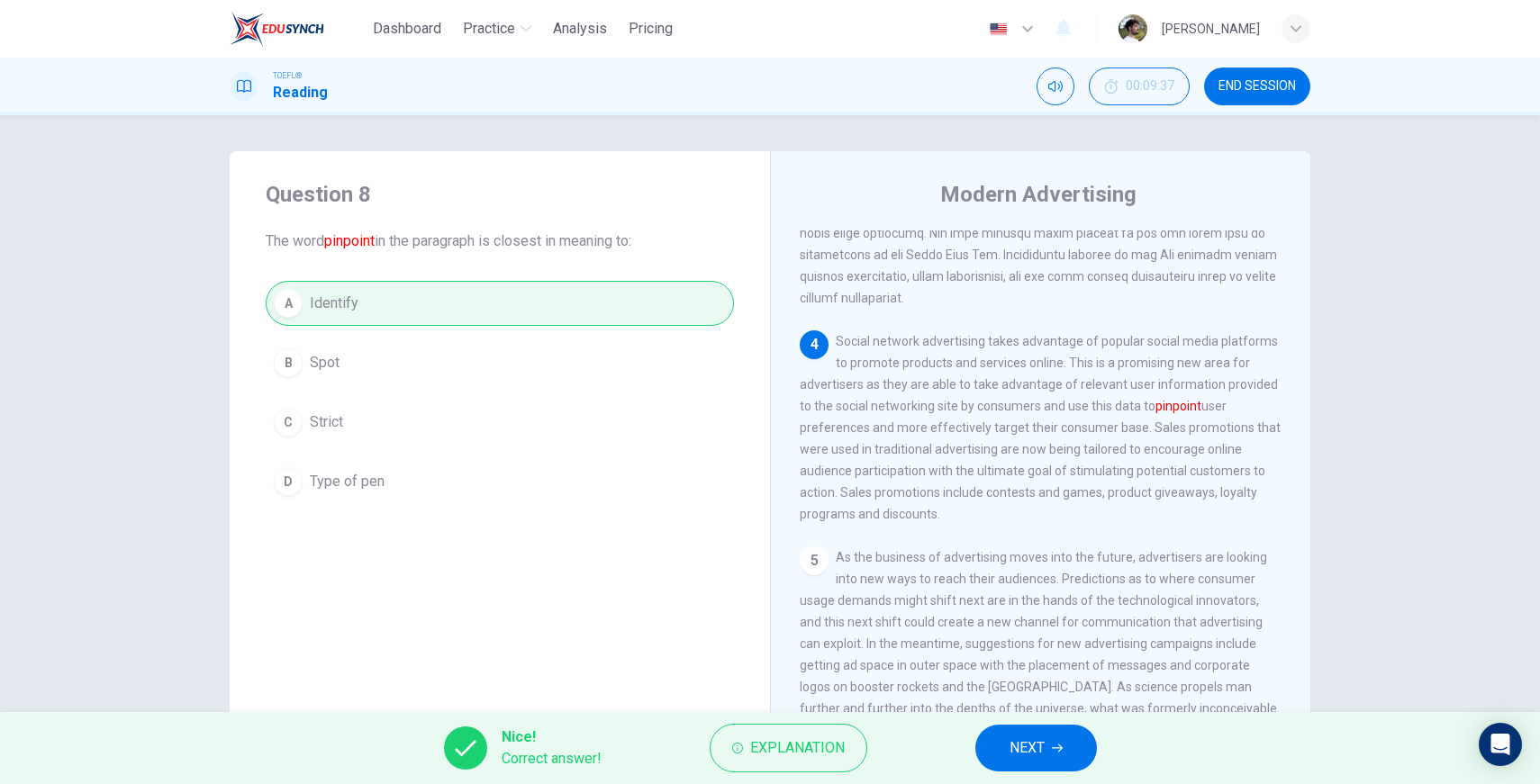
click at [824, 747] on button "NEXT" at bounding box center [1036, 748] width 122 height 47
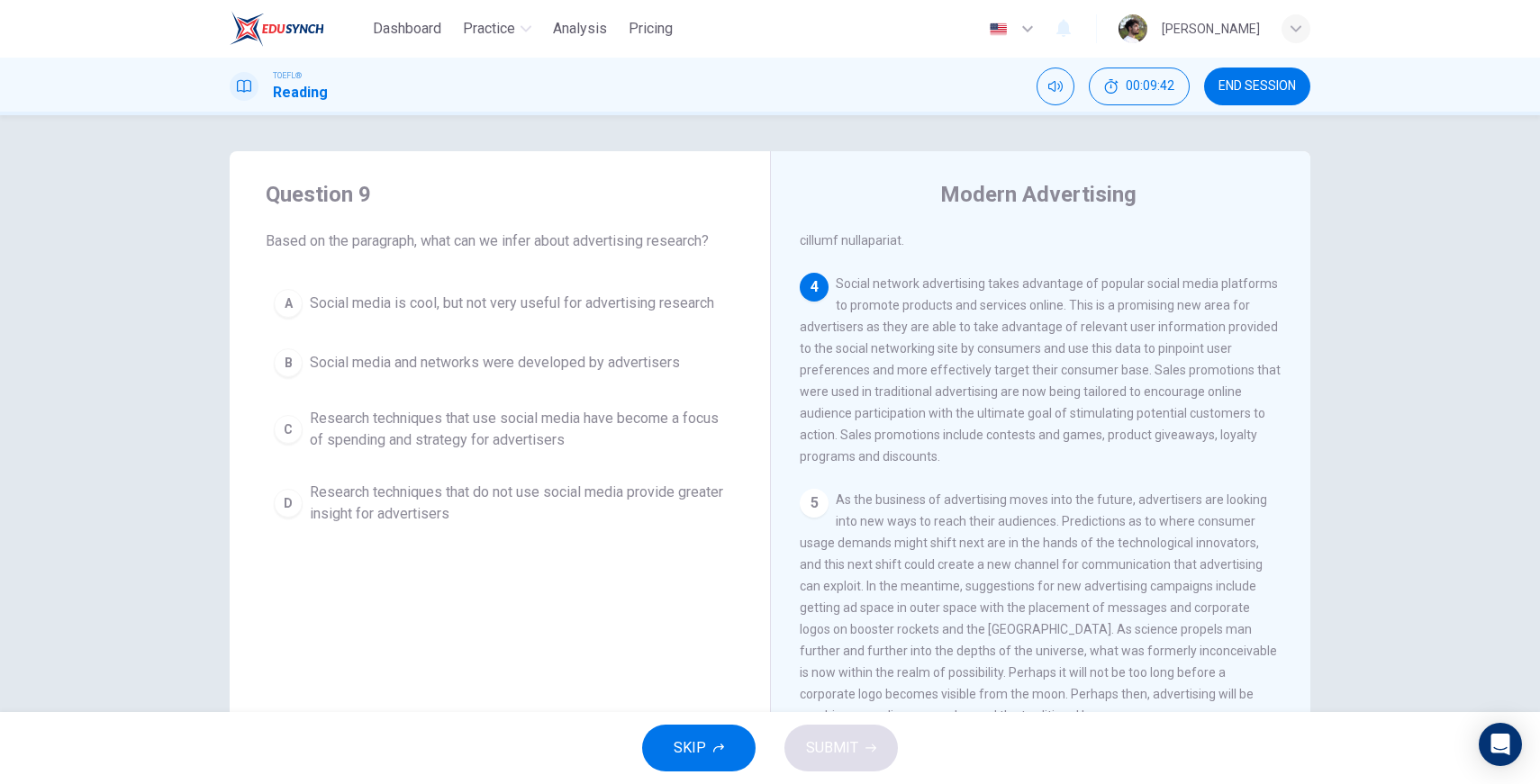
scroll to position [904, 0]
click at [384, 429] on span "Research techniques that use social media have become a focus of spending and s…" at bounding box center [518, 430] width 416 height 43
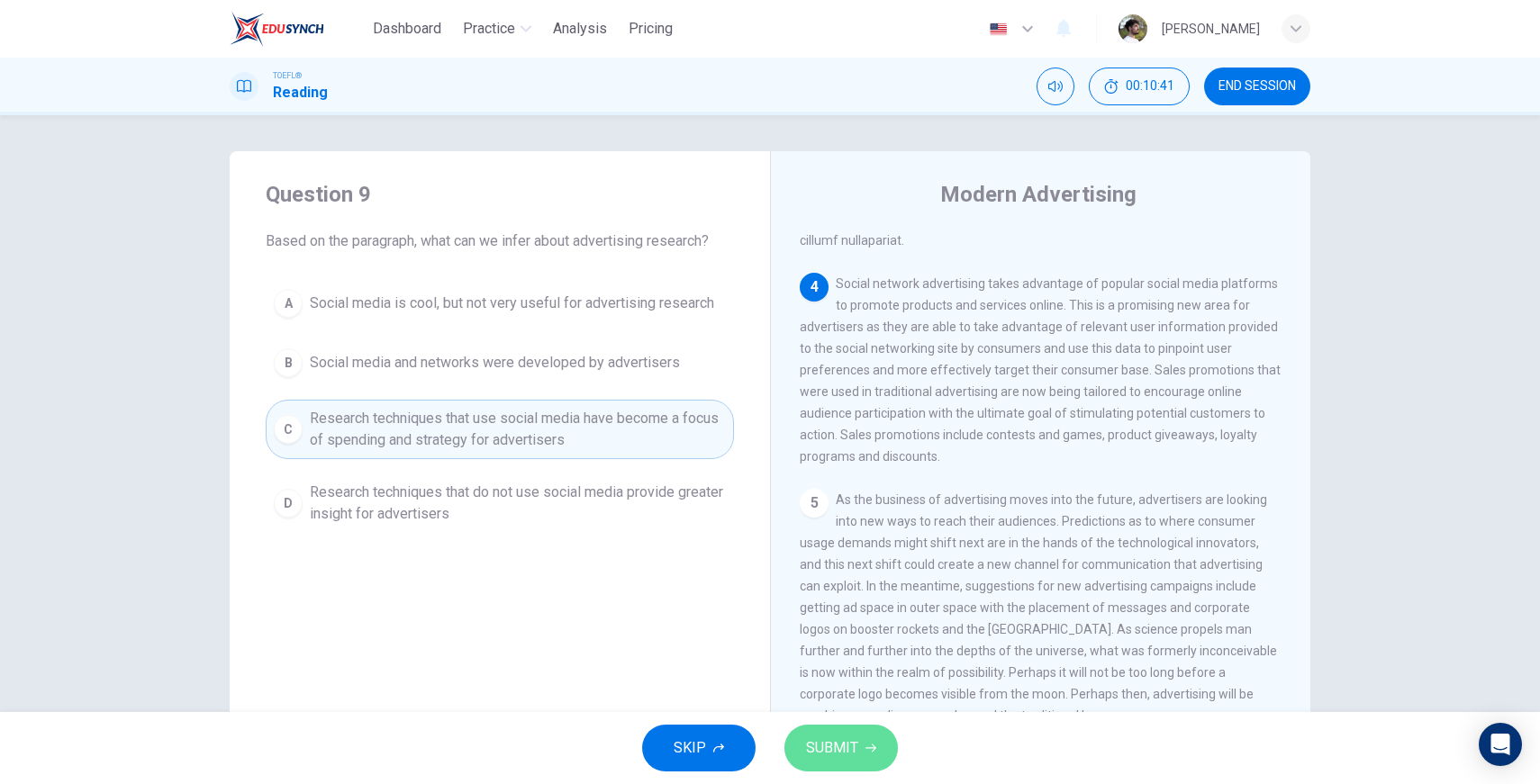
click at [824, 761] on button "SUBMIT" at bounding box center [840, 748] width 113 height 47
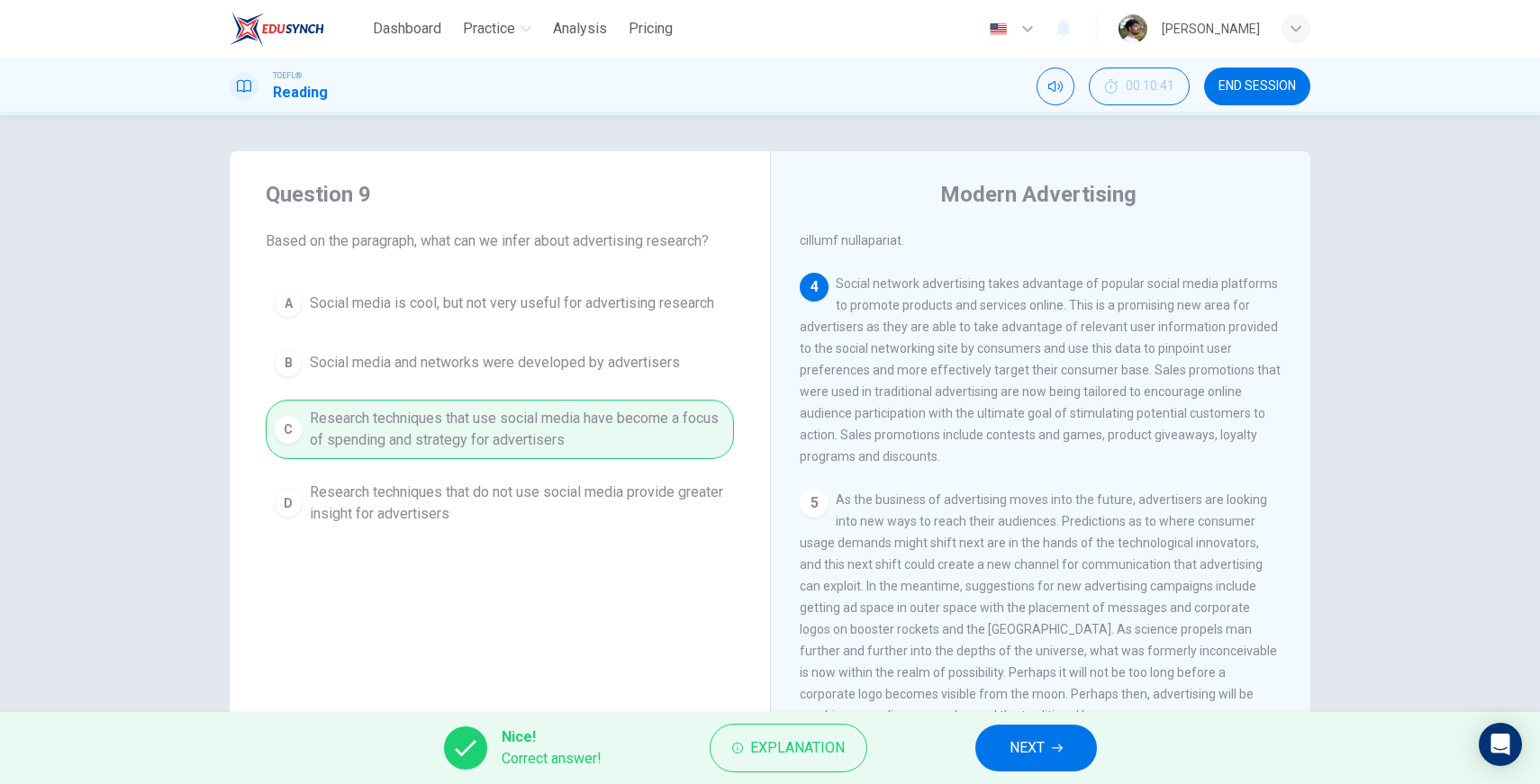
click at [824, 749] on button "NEXT" at bounding box center [1036, 748] width 122 height 47
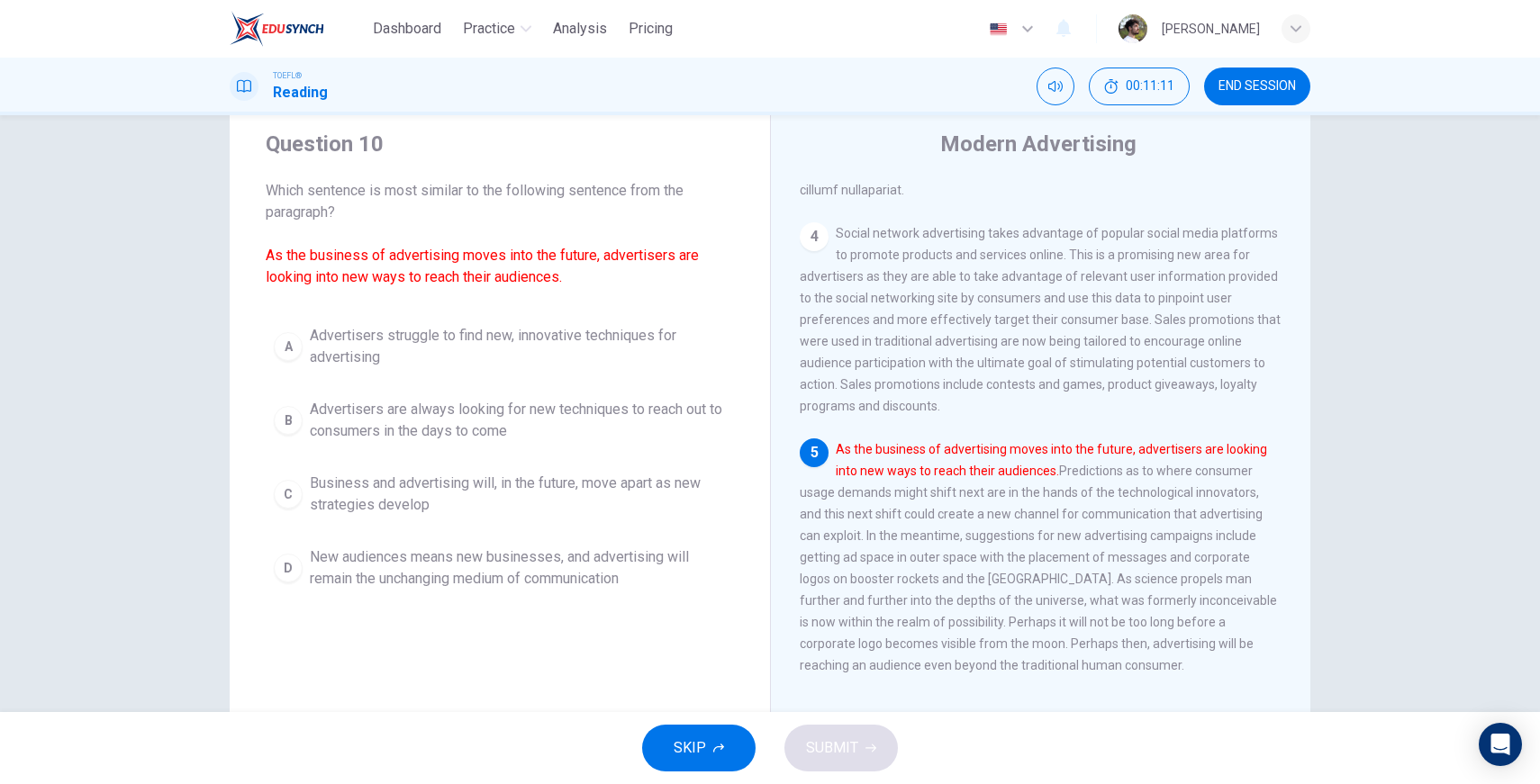
scroll to position [73, 0]
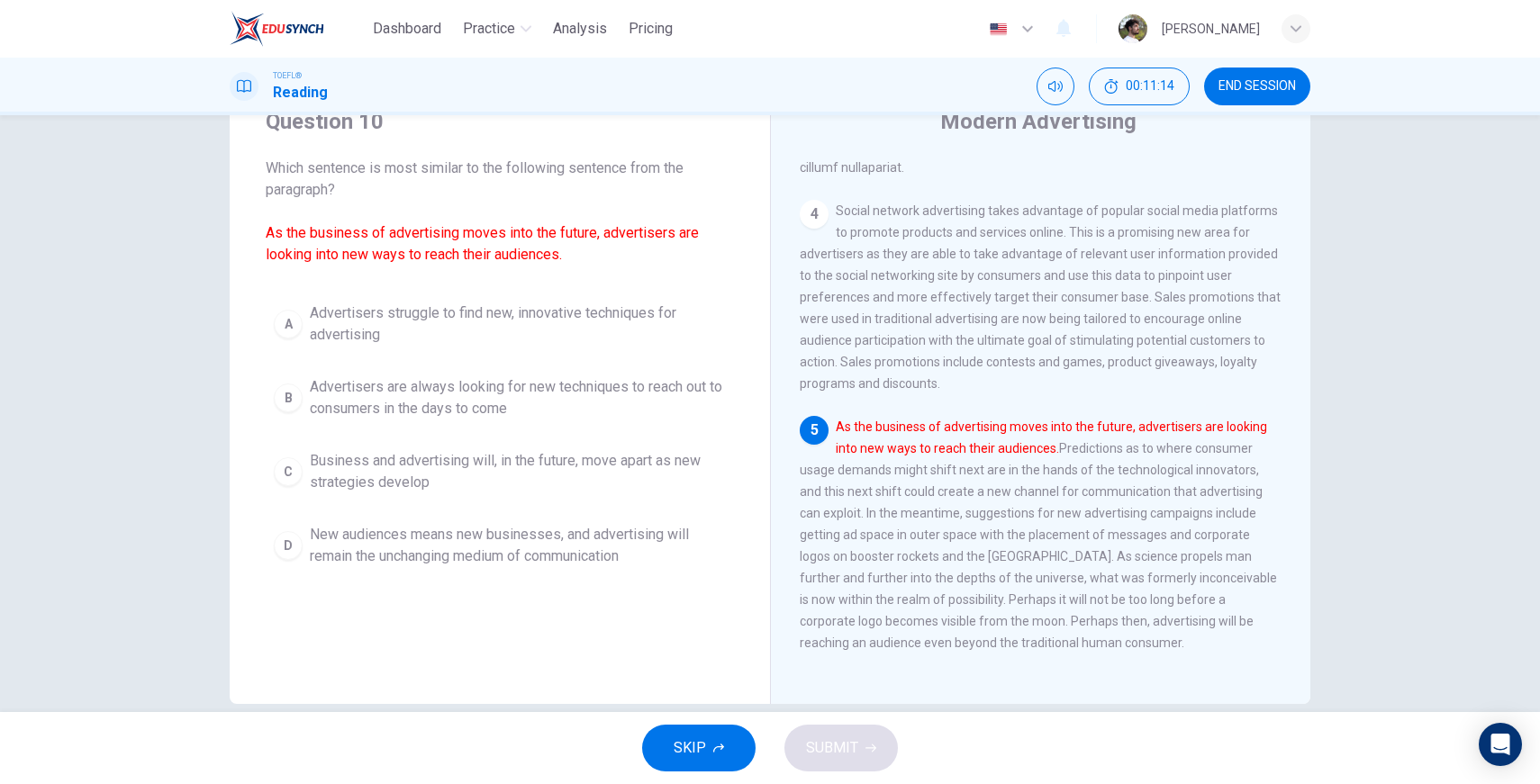
drag, startPoint x: 941, startPoint y: 419, endPoint x: 1164, endPoint y: 418, distance: 223.0
click at [824, 420] on font "As the business of advertising moves into the future, advertisers are looking i…" at bounding box center [1051, 437] width 432 height 36
click at [351, 397] on span "Advertisers are always looking for new techniques to reach out to consumers in …" at bounding box center [518, 398] width 416 height 43
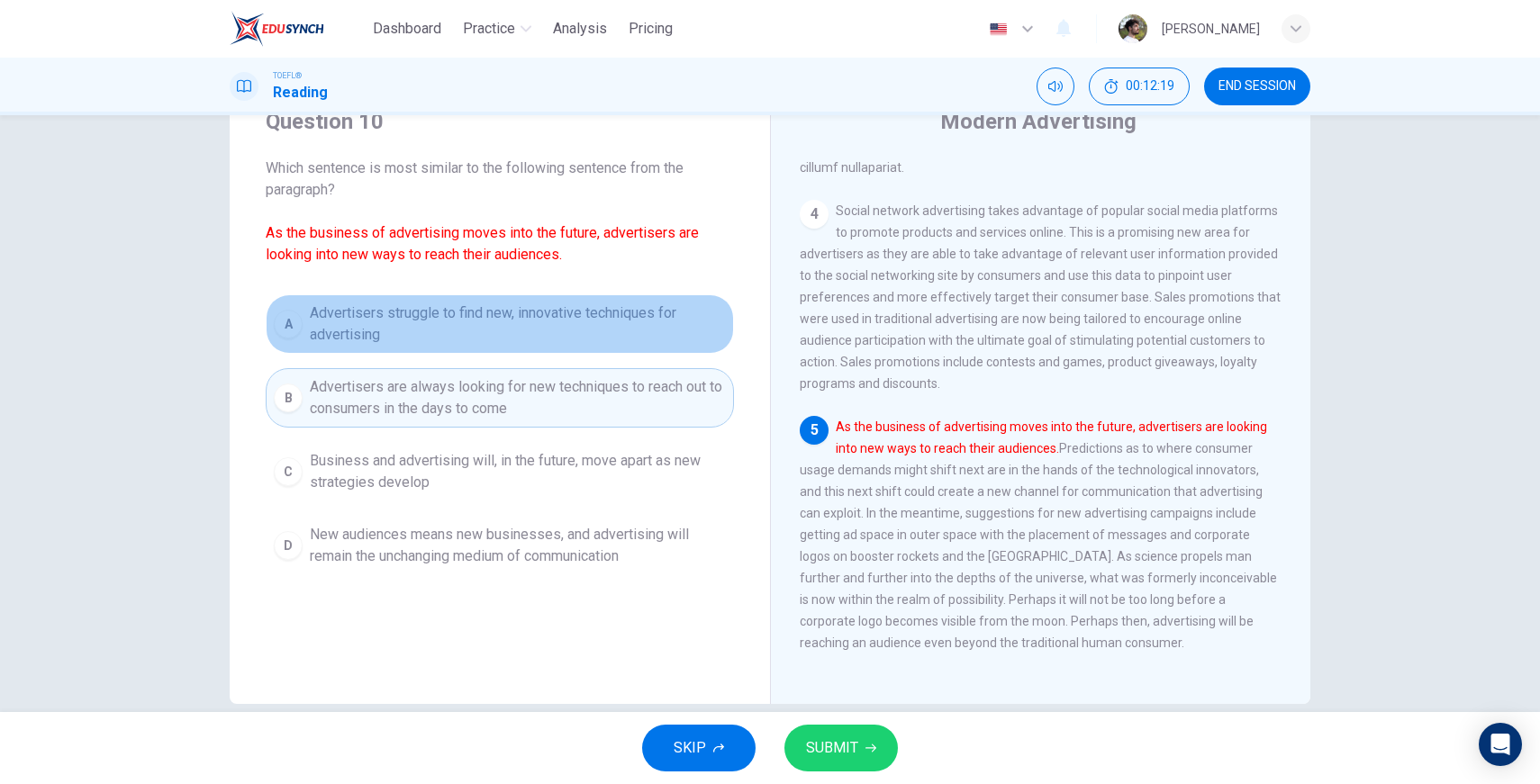
click at [429, 336] on span "Advertisers struggle to find new, innovative techniques for advertising" at bounding box center [518, 324] width 416 height 43
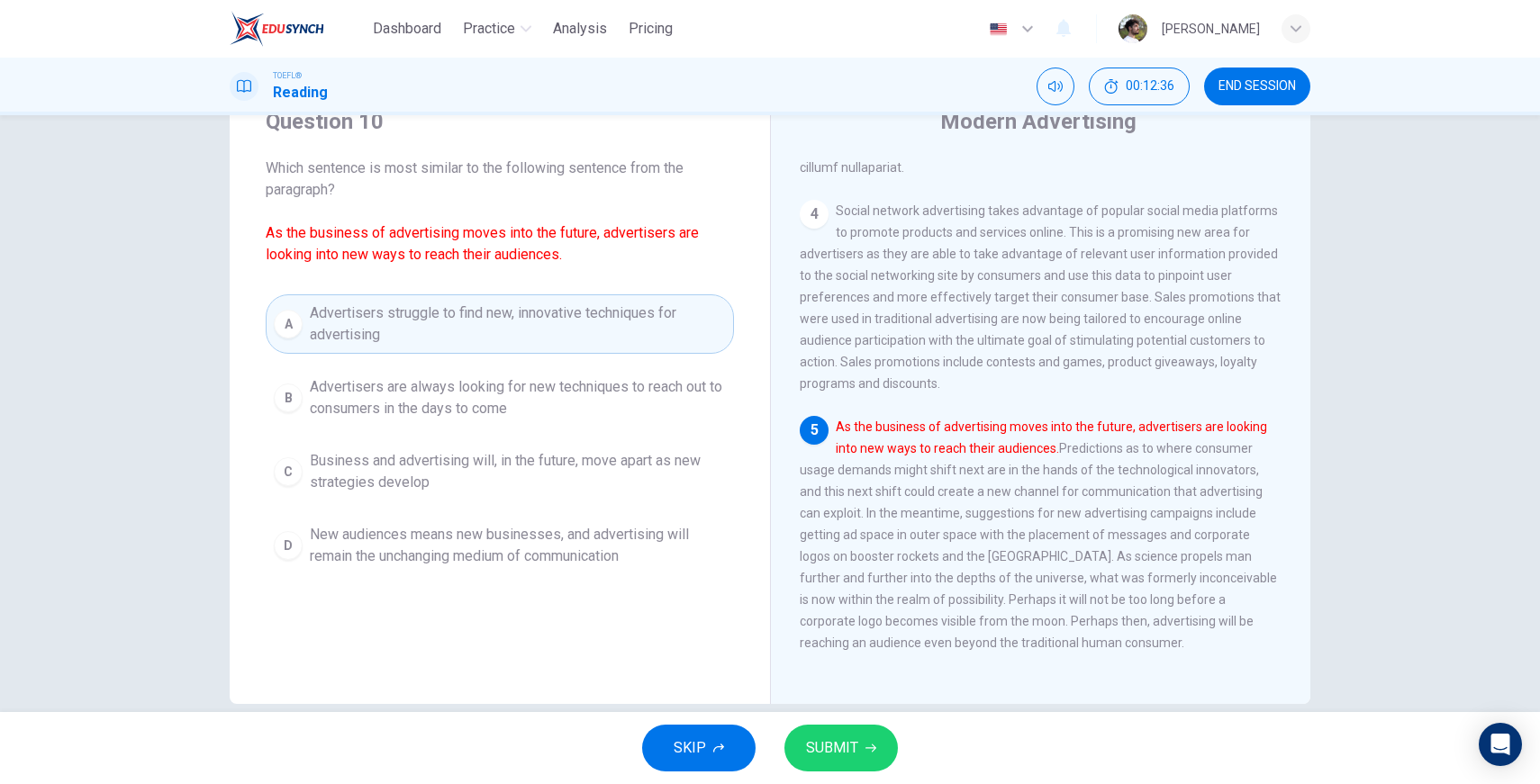
click at [824, 747] on span "SUBMIT" at bounding box center [833, 748] width 52 height 25
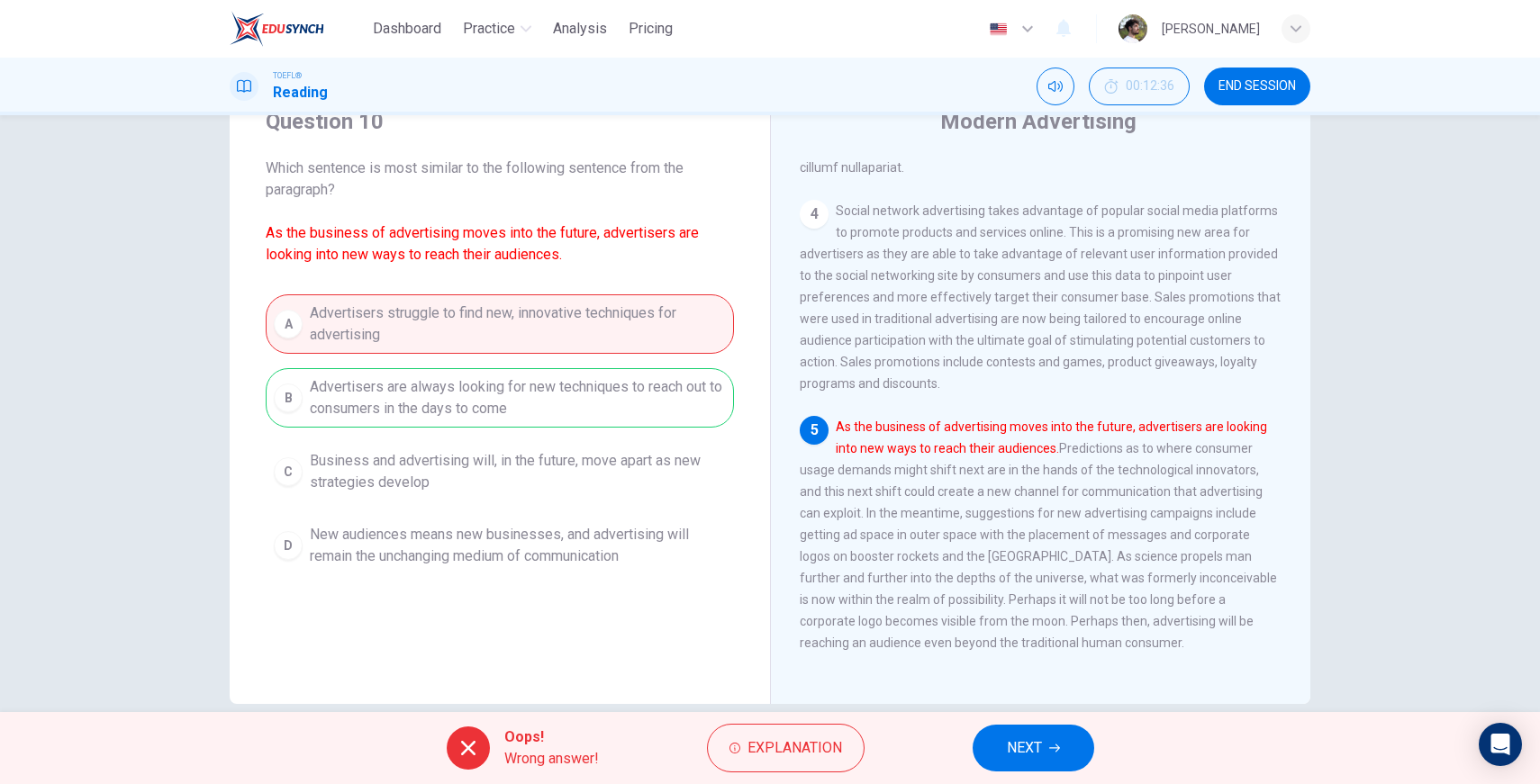
click at [824, 734] on button "NEXT" at bounding box center [1033, 748] width 122 height 47
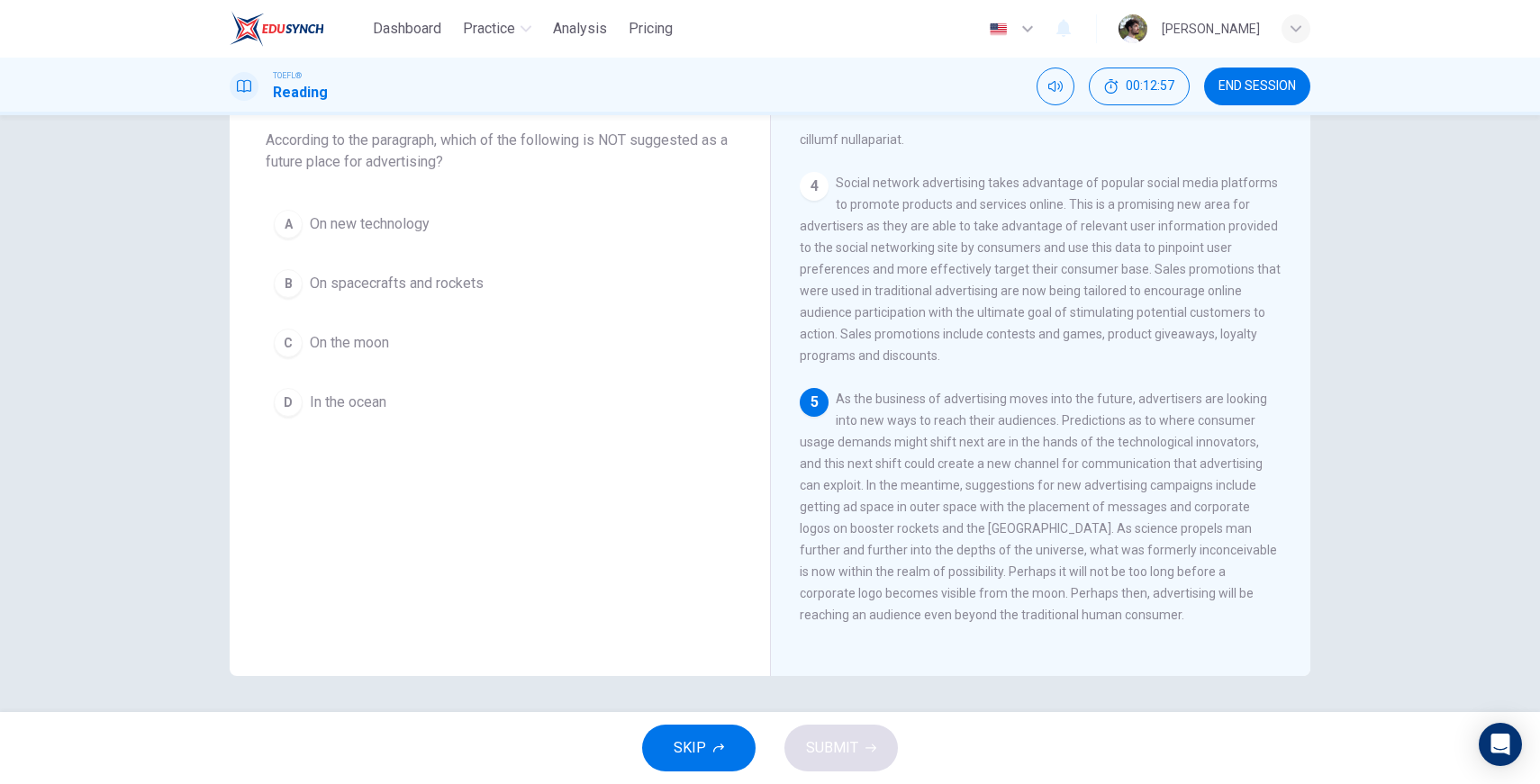
scroll to position [919, 0]
click at [324, 348] on span "On the moon" at bounding box center [349, 343] width 80 height 22
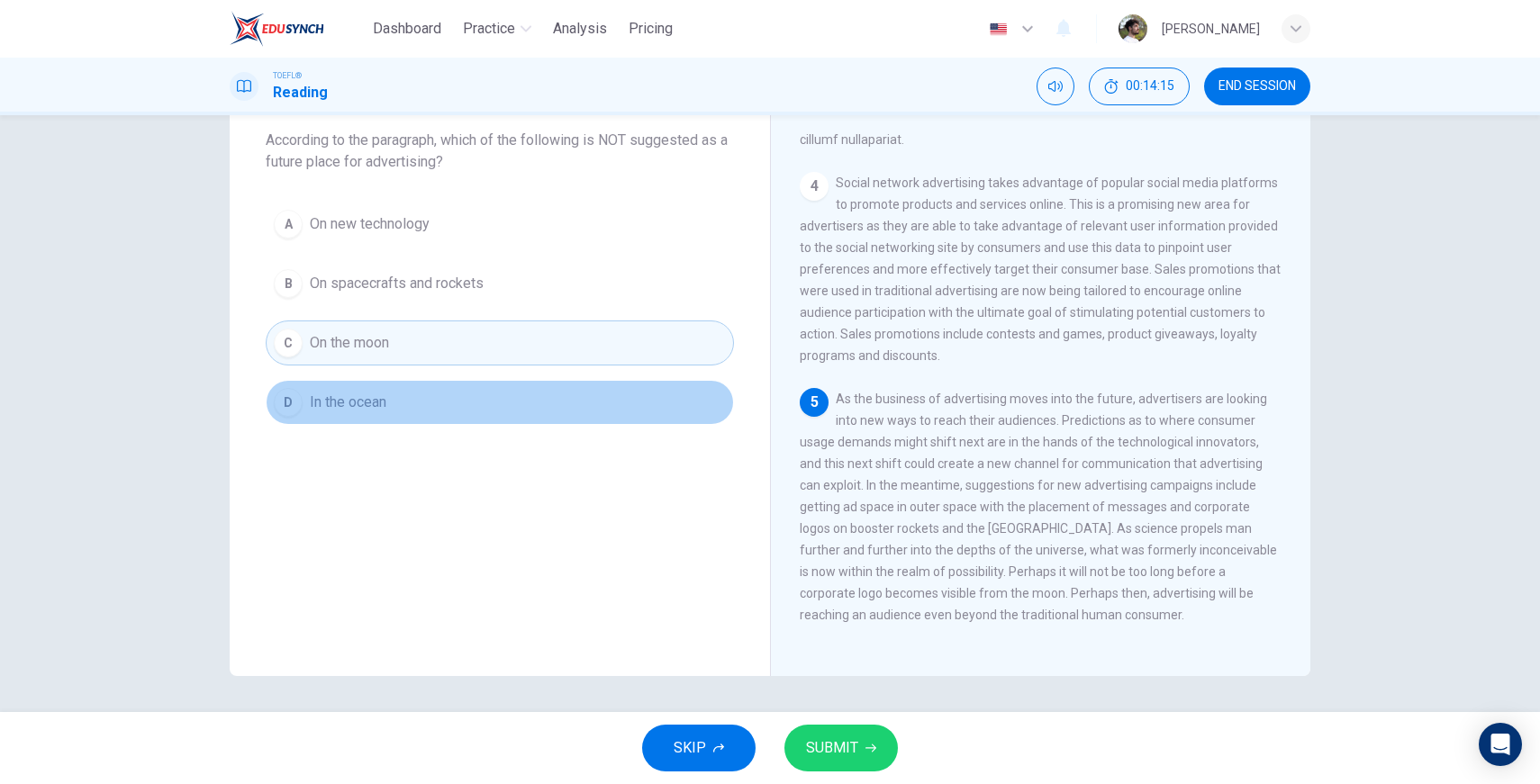
click at [331, 394] on span "In the ocean" at bounding box center [348, 402] width 77 height 22
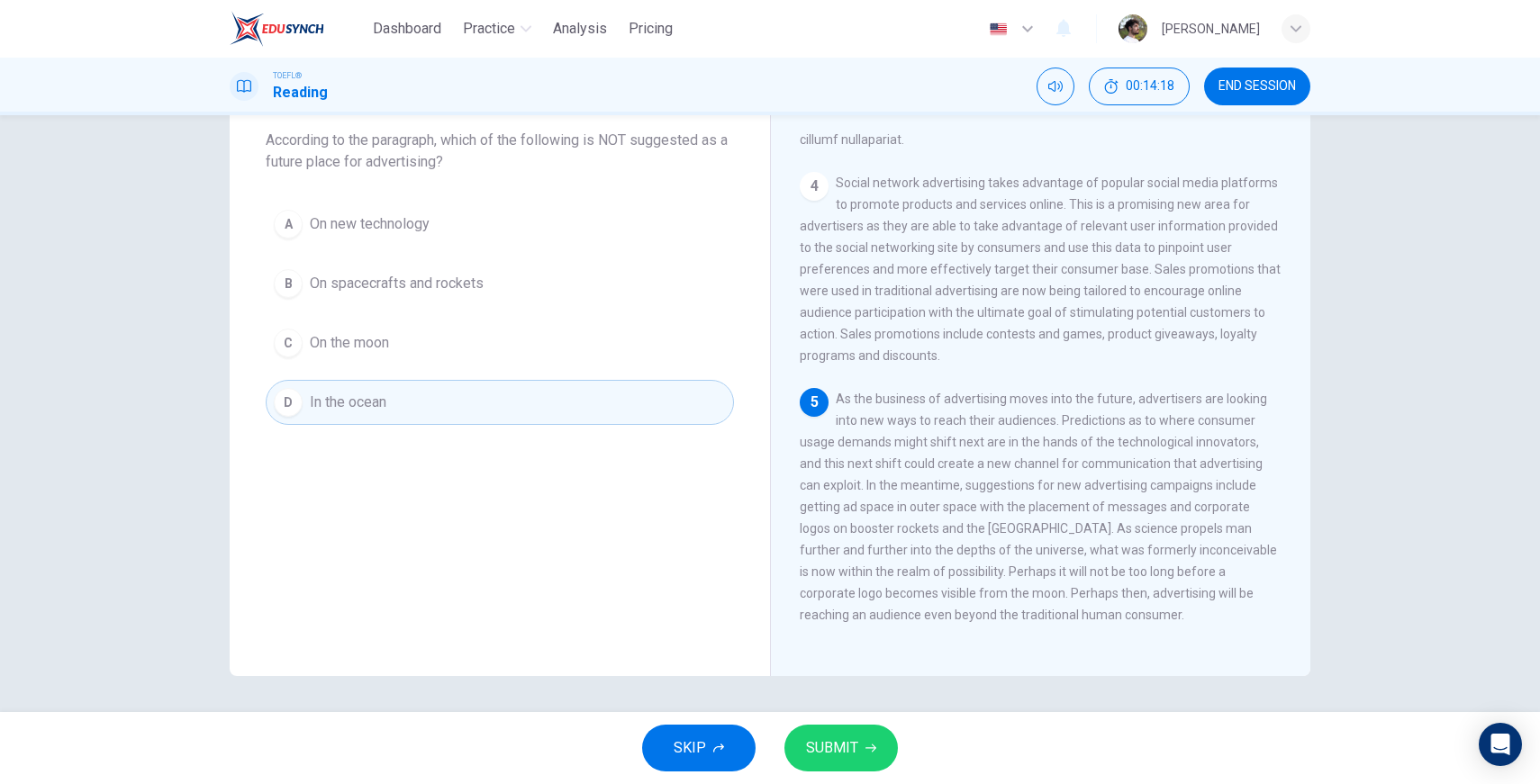
click at [824, 751] on span "SUBMIT" at bounding box center [833, 748] width 52 height 25
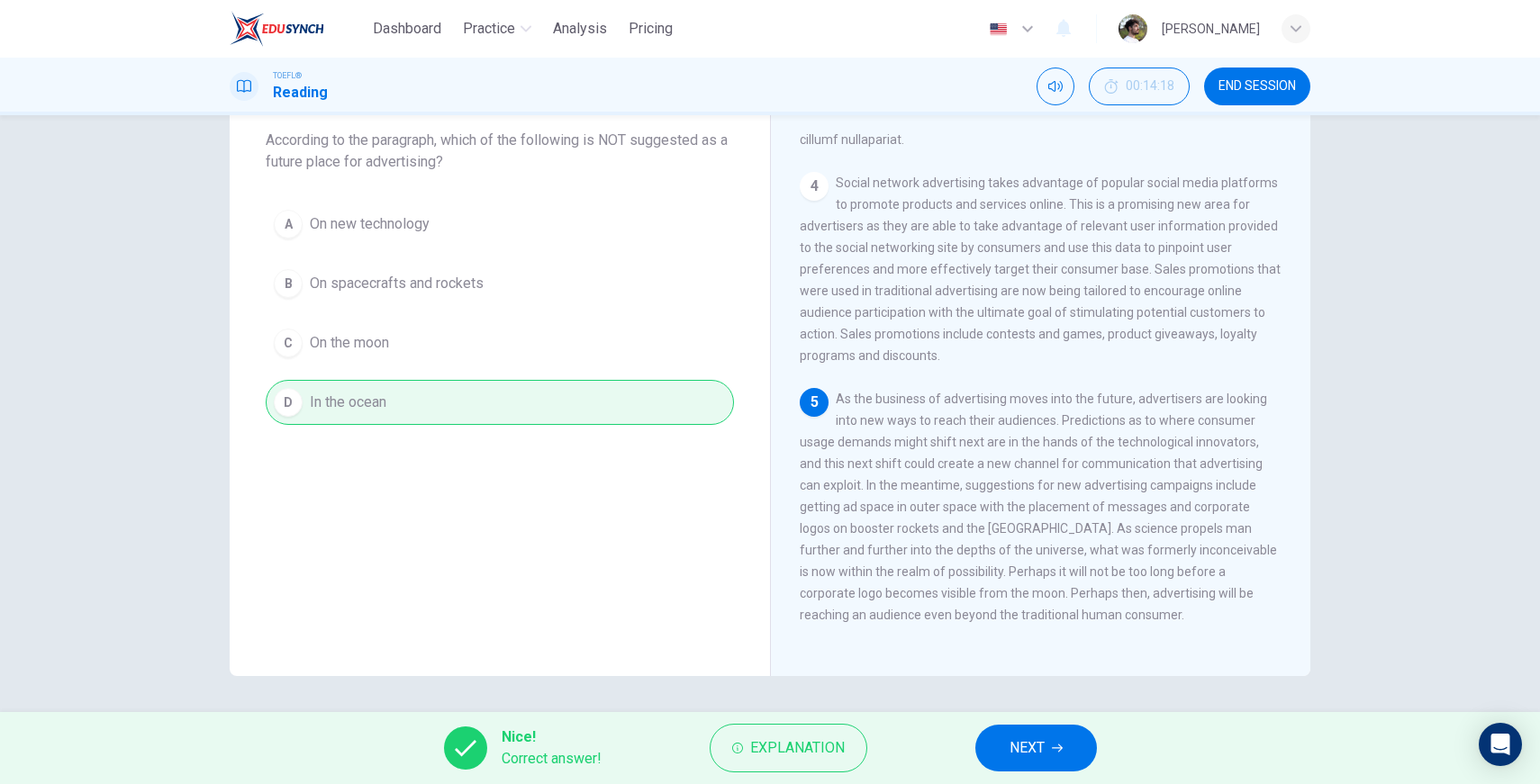
click at [824, 742] on span "NEXT" at bounding box center [1027, 748] width 35 height 25
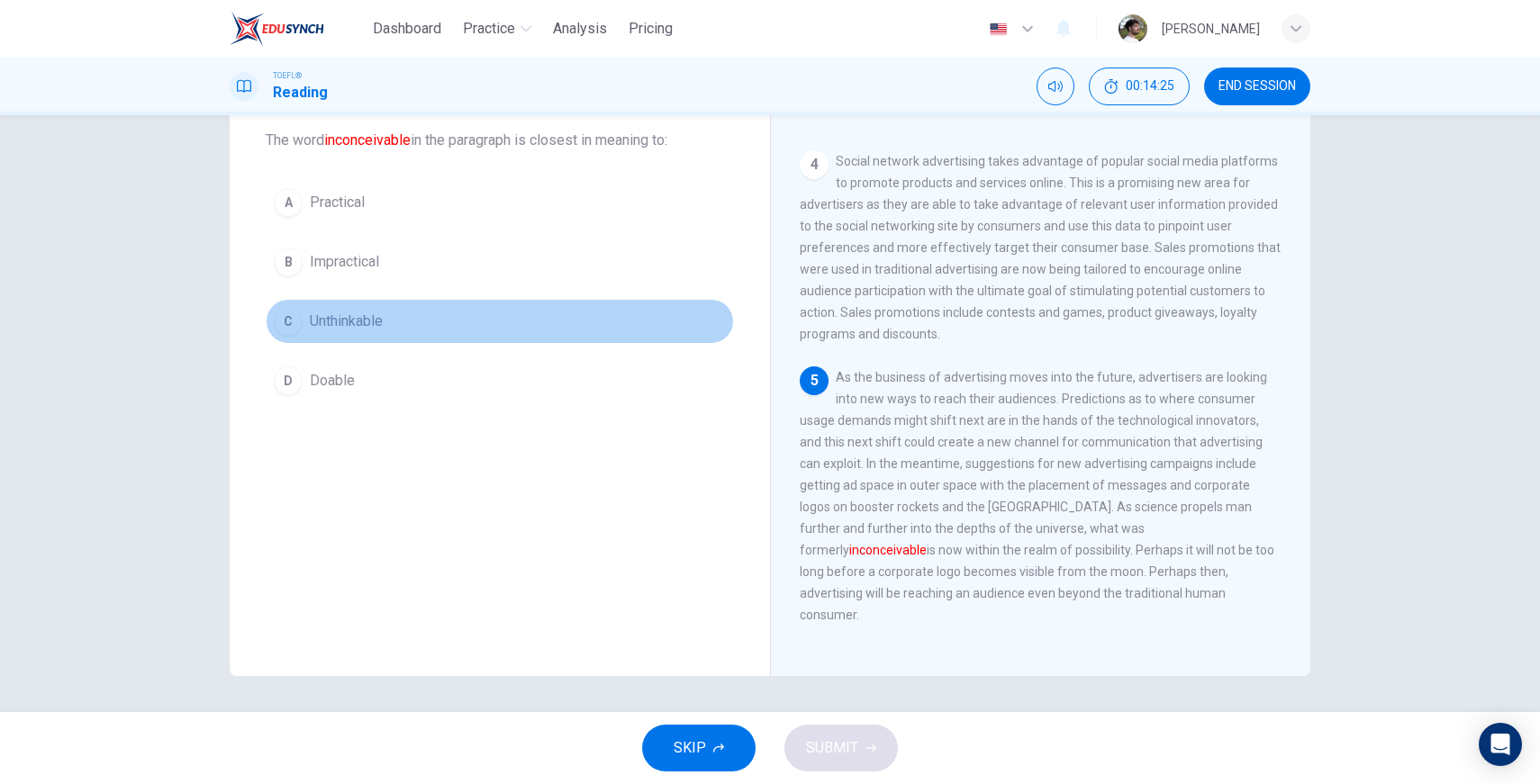
click at [342, 323] on span "Unthinkable" at bounding box center [347, 321] width 73 height 22
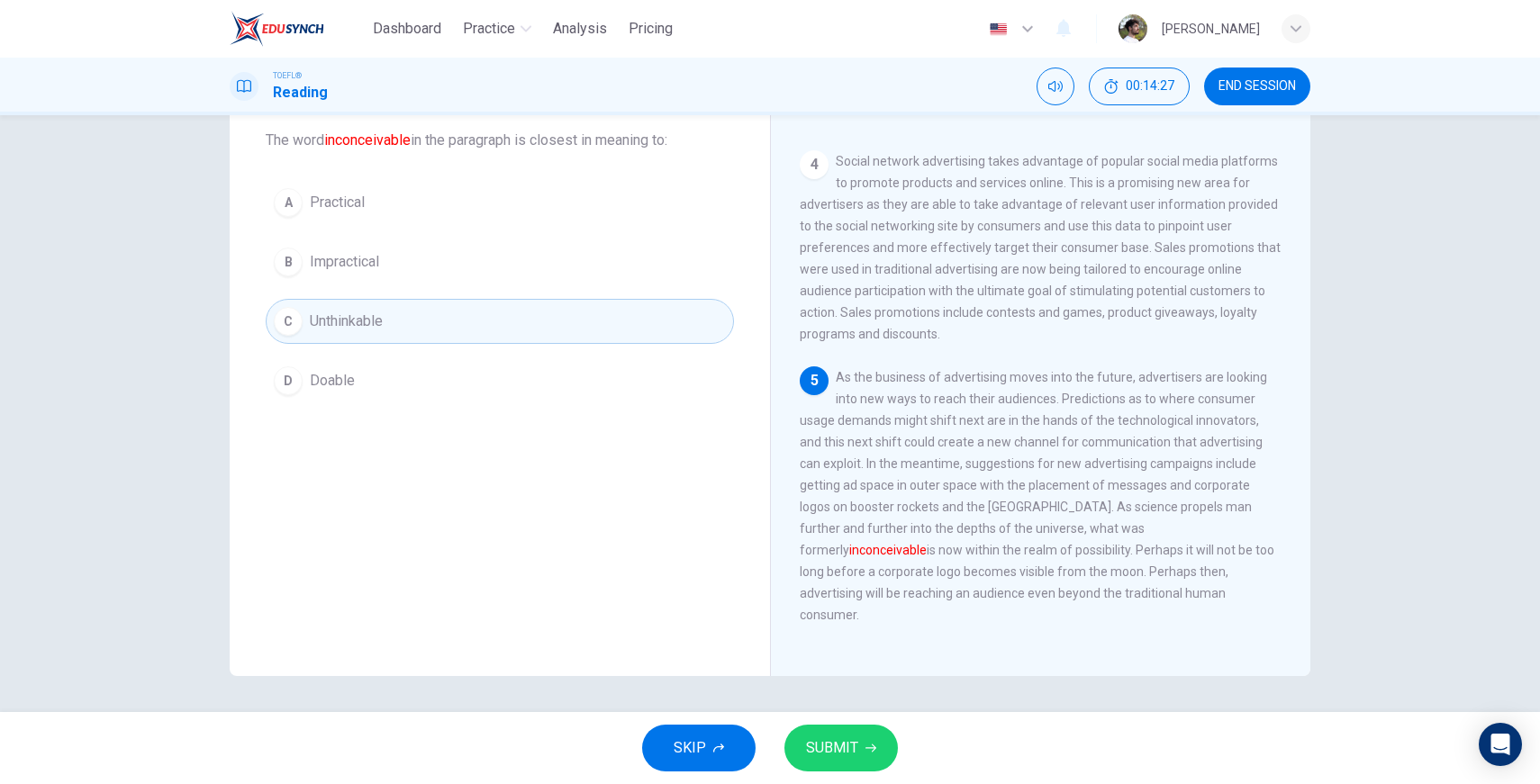
click at [824, 748] on button "SUBMIT" at bounding box center [840, 748] width 113 height 47
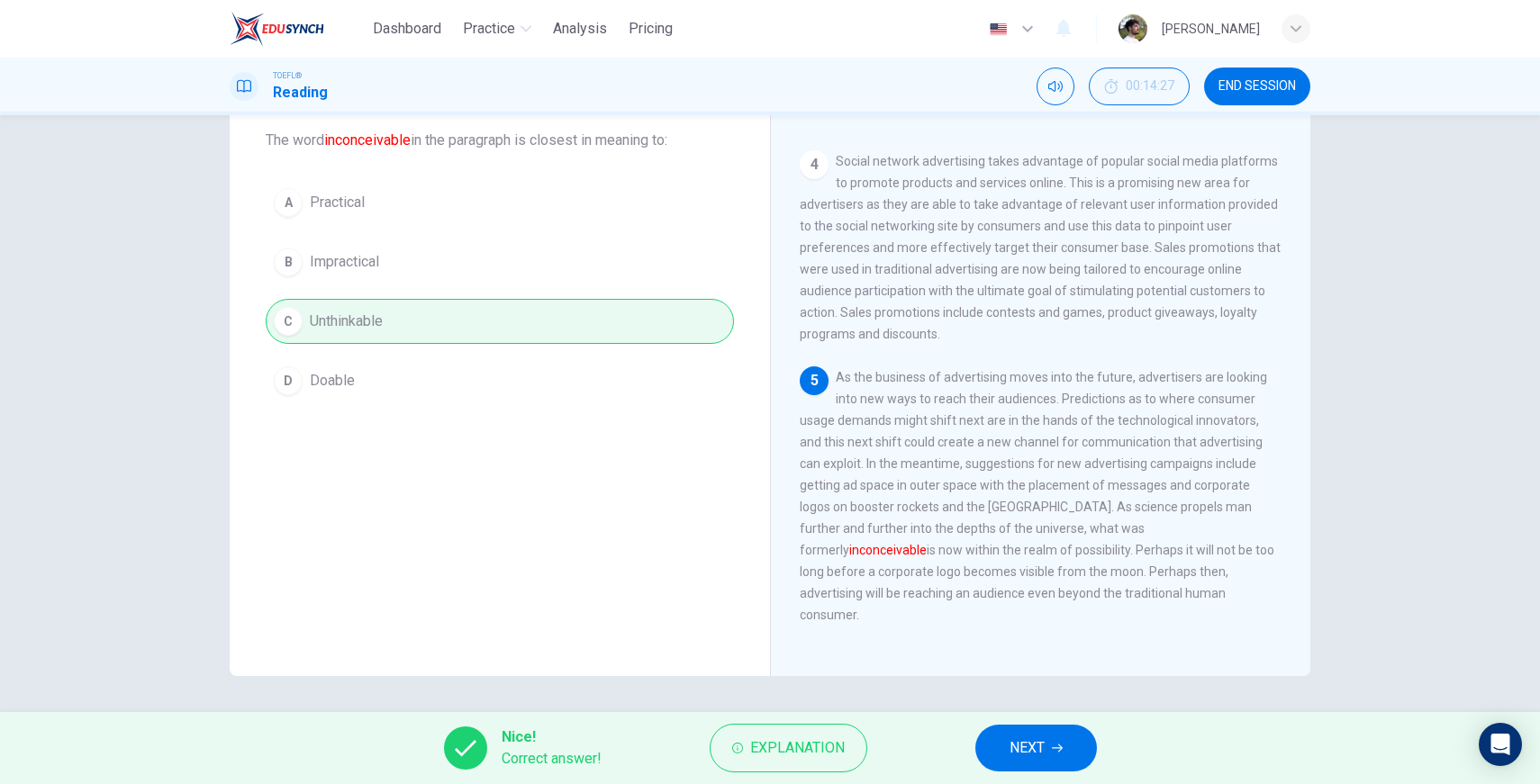
click at [824, 747] on button "NEXT" at bounding box center [1036, 748] width 122 height 47
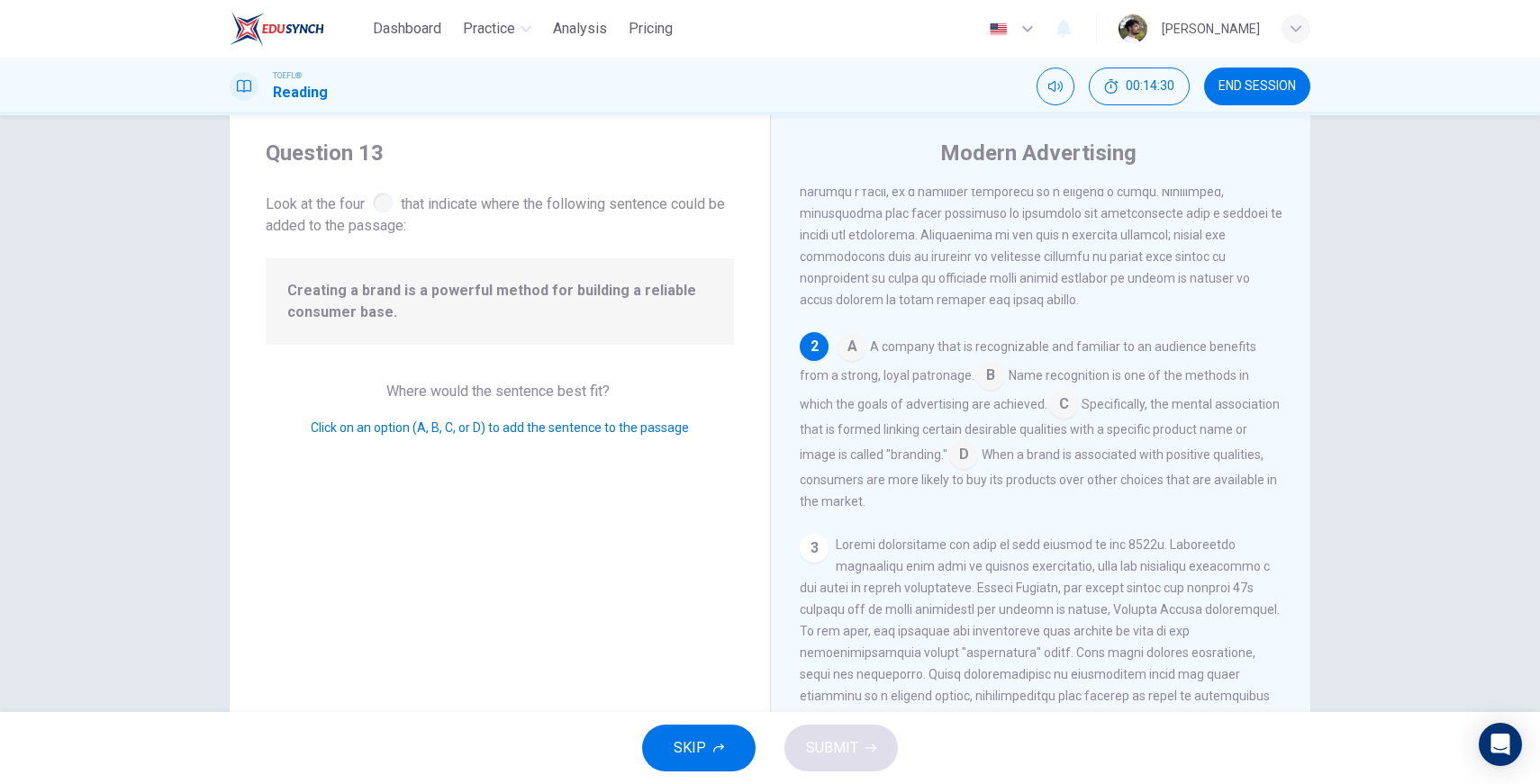
scroll to position [45, 0]
click at [385, 206] on div at bounding box center [382, 199] width 20 height 20
click at [824, 467] on input at bounding box center [963, 452] width 29 height 29
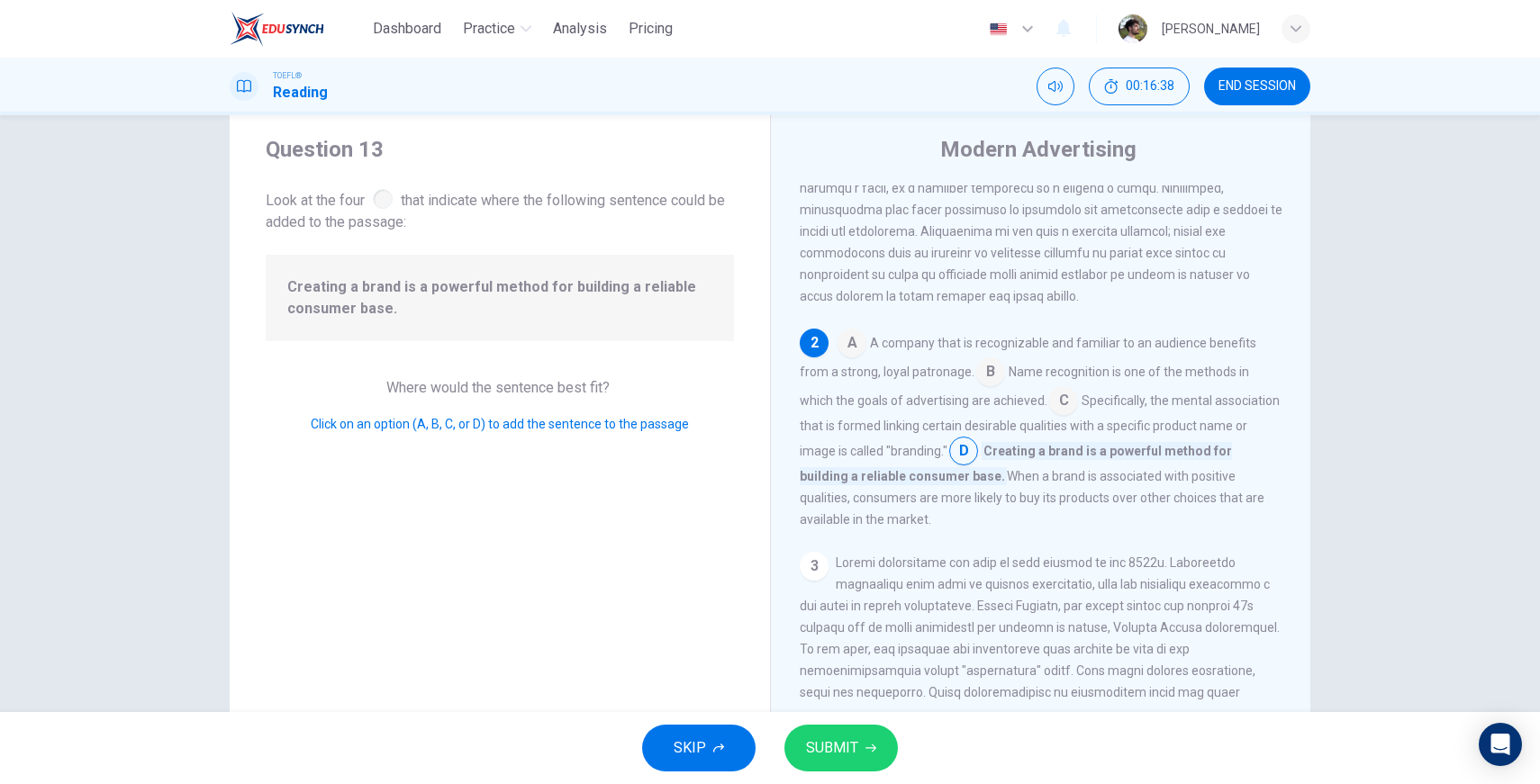
click at [824, 417] on input at bounding box center [1063, 402] width 29 height 29
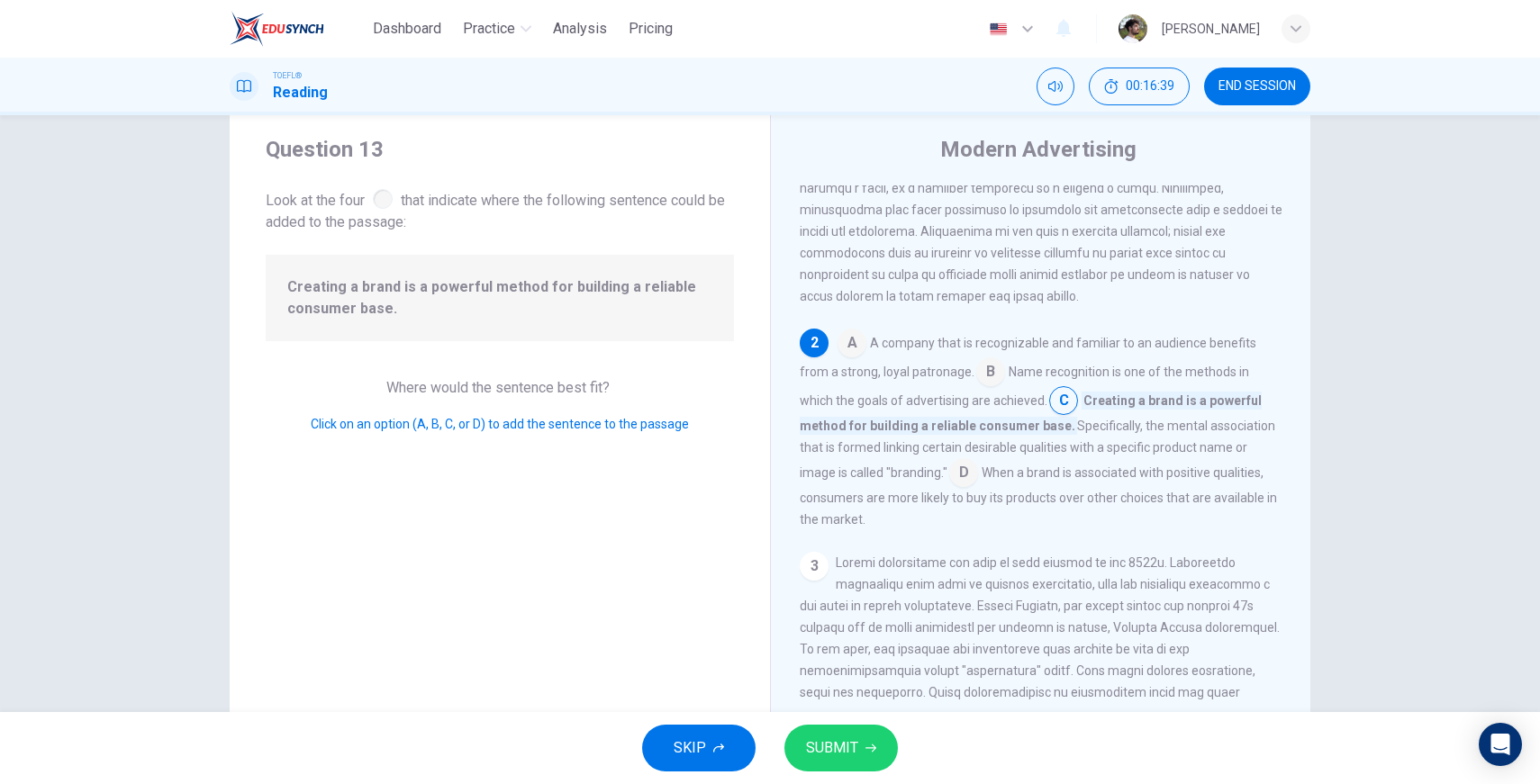
click at [824, 487] on div "A A company that is recognizable and familiar to an audience benefits from a st…" at bounding box center [1041, 429] width 482 height 201
click at [824, 488] on input at bounding box center [963, 474] width 29 height 29
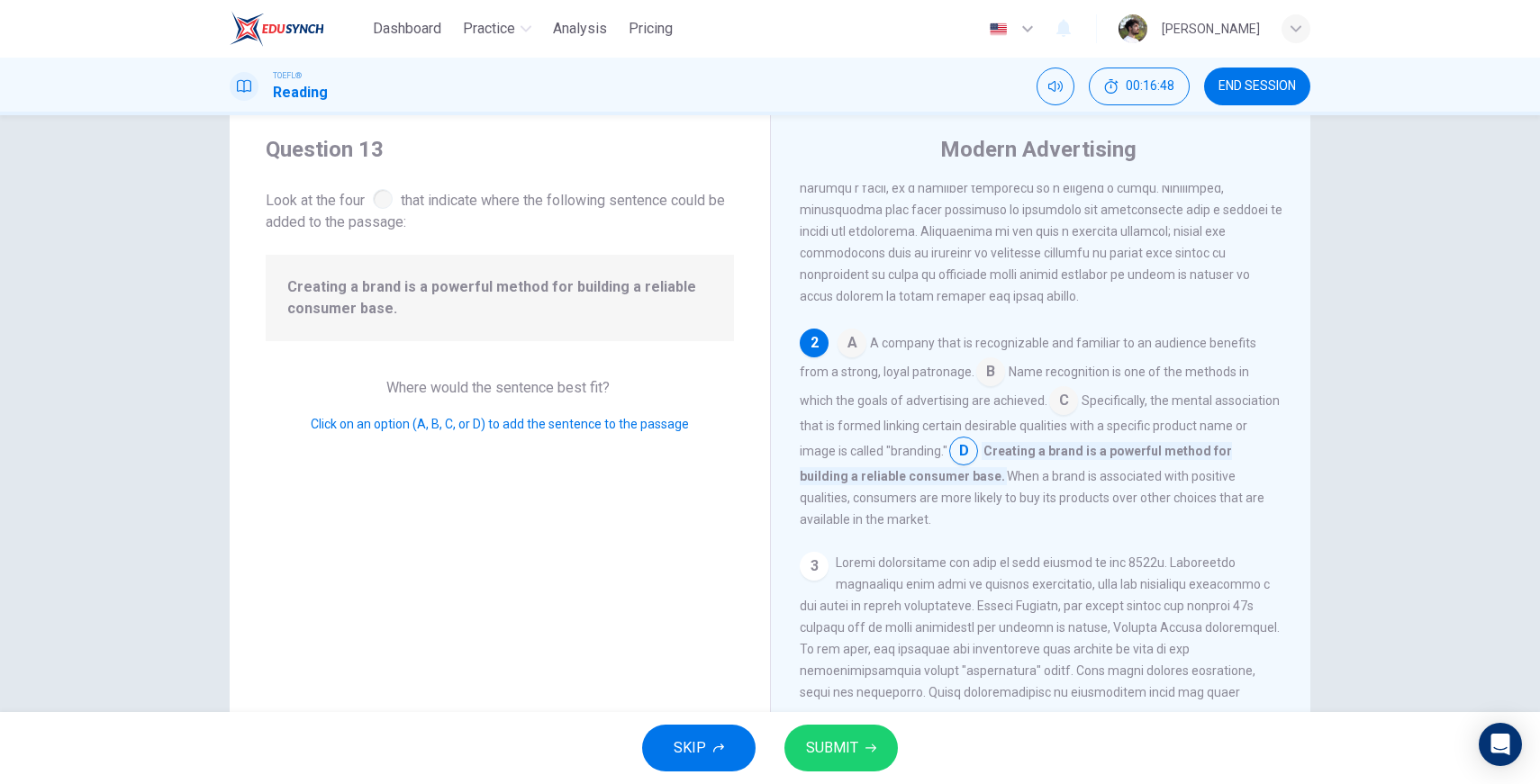
click at [824, 758] on span "SUBMIT" at bounding box center [833, 748] width 52 height 25
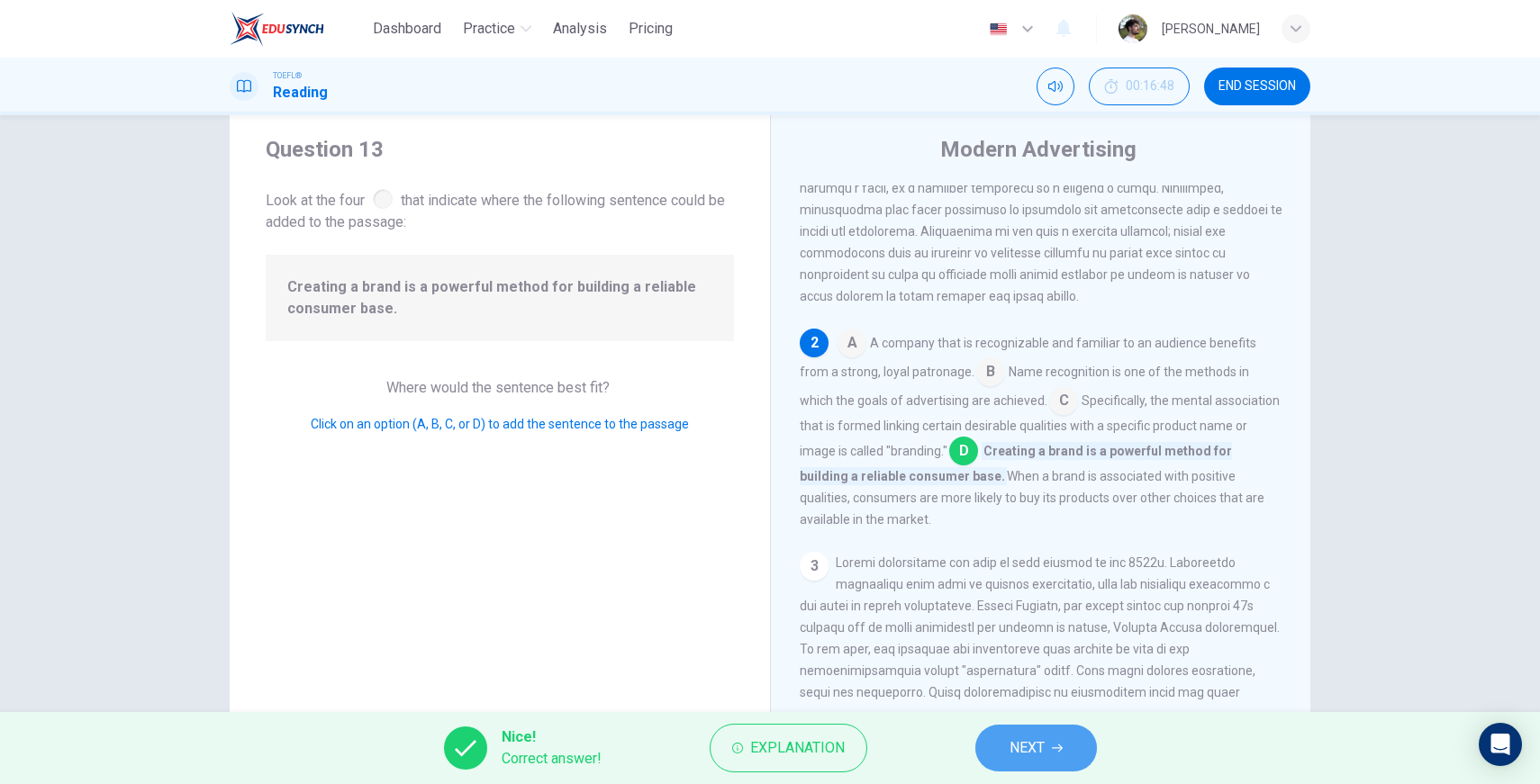
click at [824, 749] on span "NEXT" at bounding box center [1027, 748] width 35 height 25
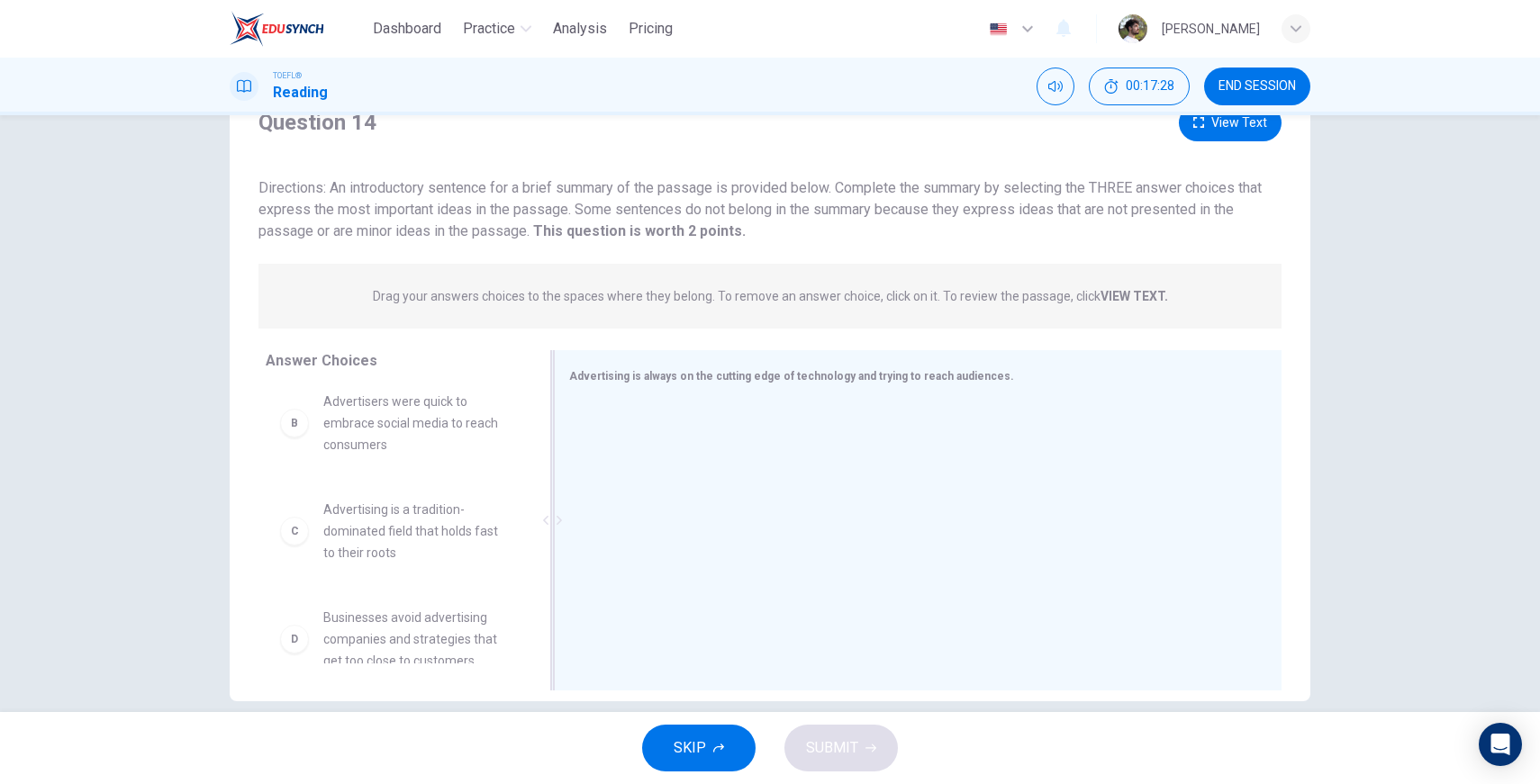
scroll to position [114, 0]
drag, startPoint x: 377, startPoint y: 437, endPoint x: 699, endPoint y: 444, distance: 322.1
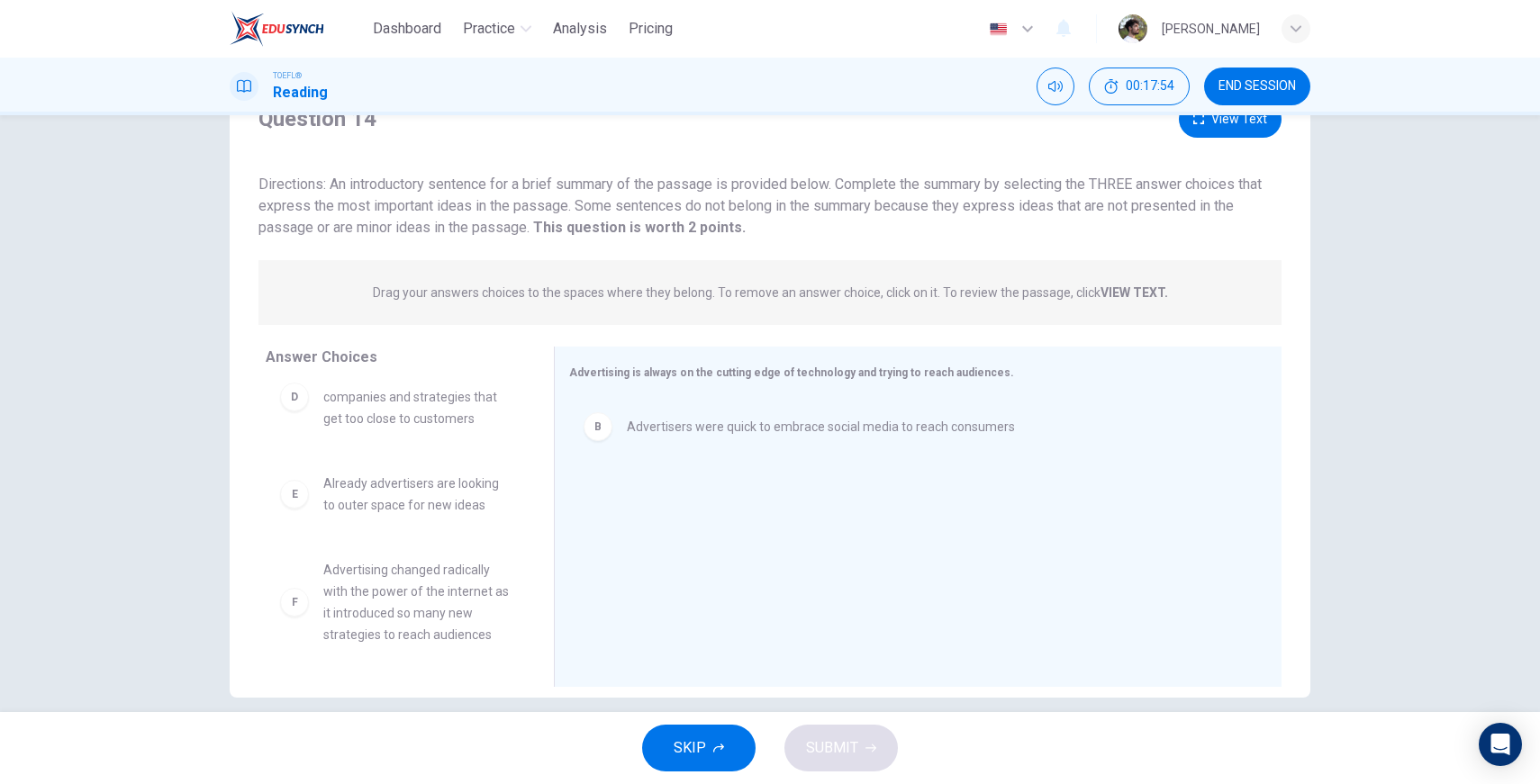
scroll to position [101, 0]
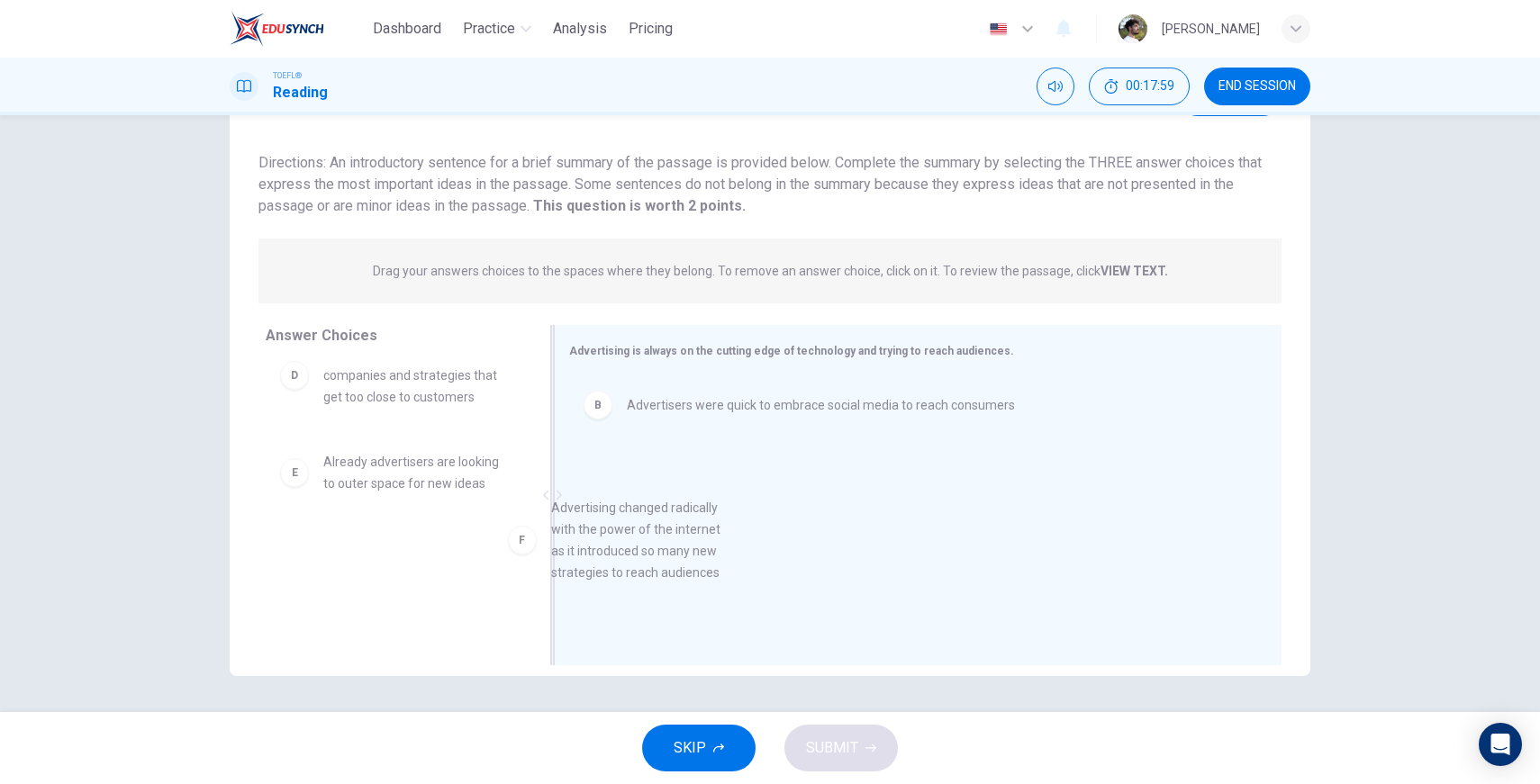
drag, startPoint x: 441, startPoint y: 595, endPoint x: 699, endPoint y: 549, distance: 262.1
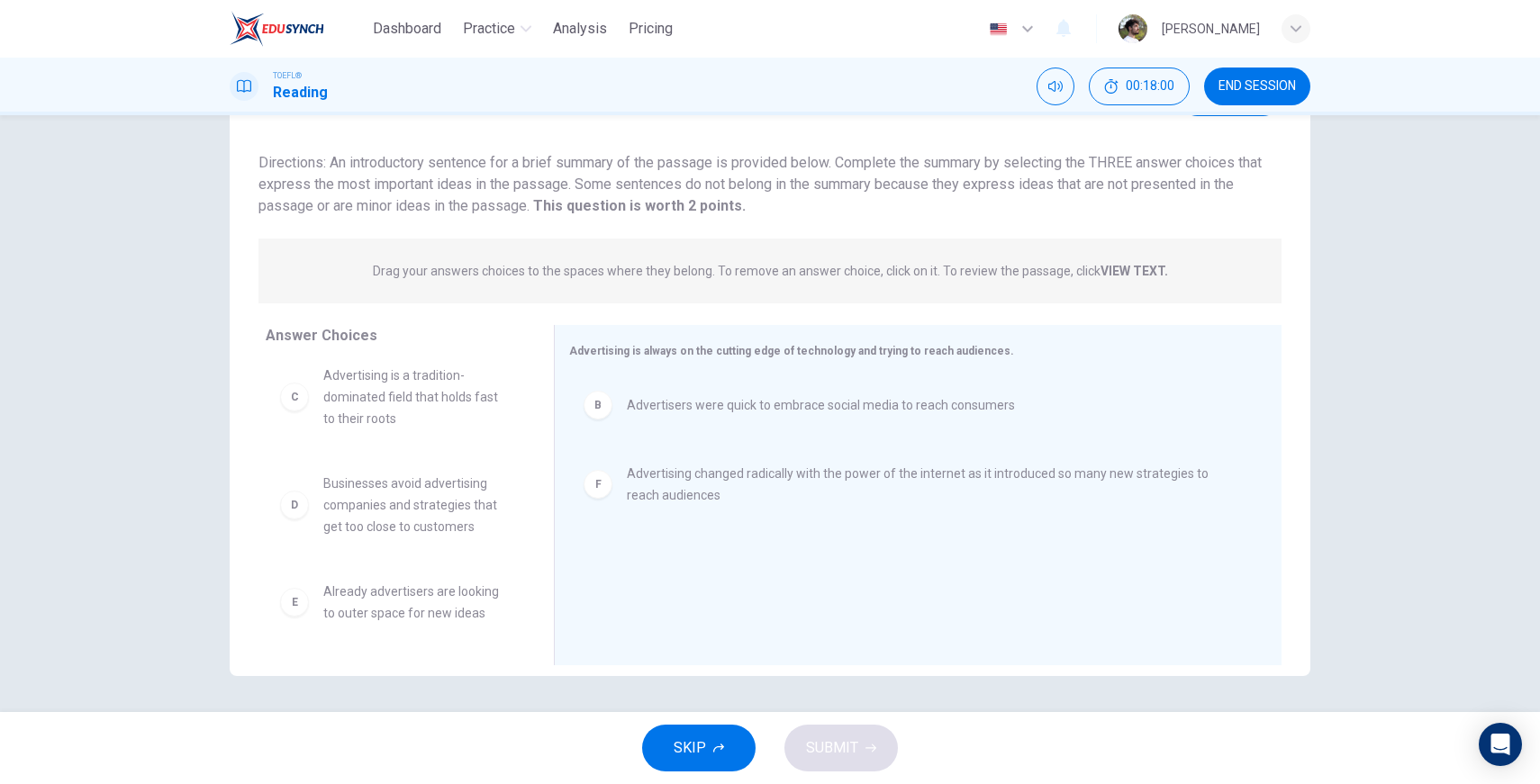
scroll to position [141, 0]
drag, startPoint x: 418, startPoint y: 596, endPoint x: 664, endPoint y: 601, distance: 246.1
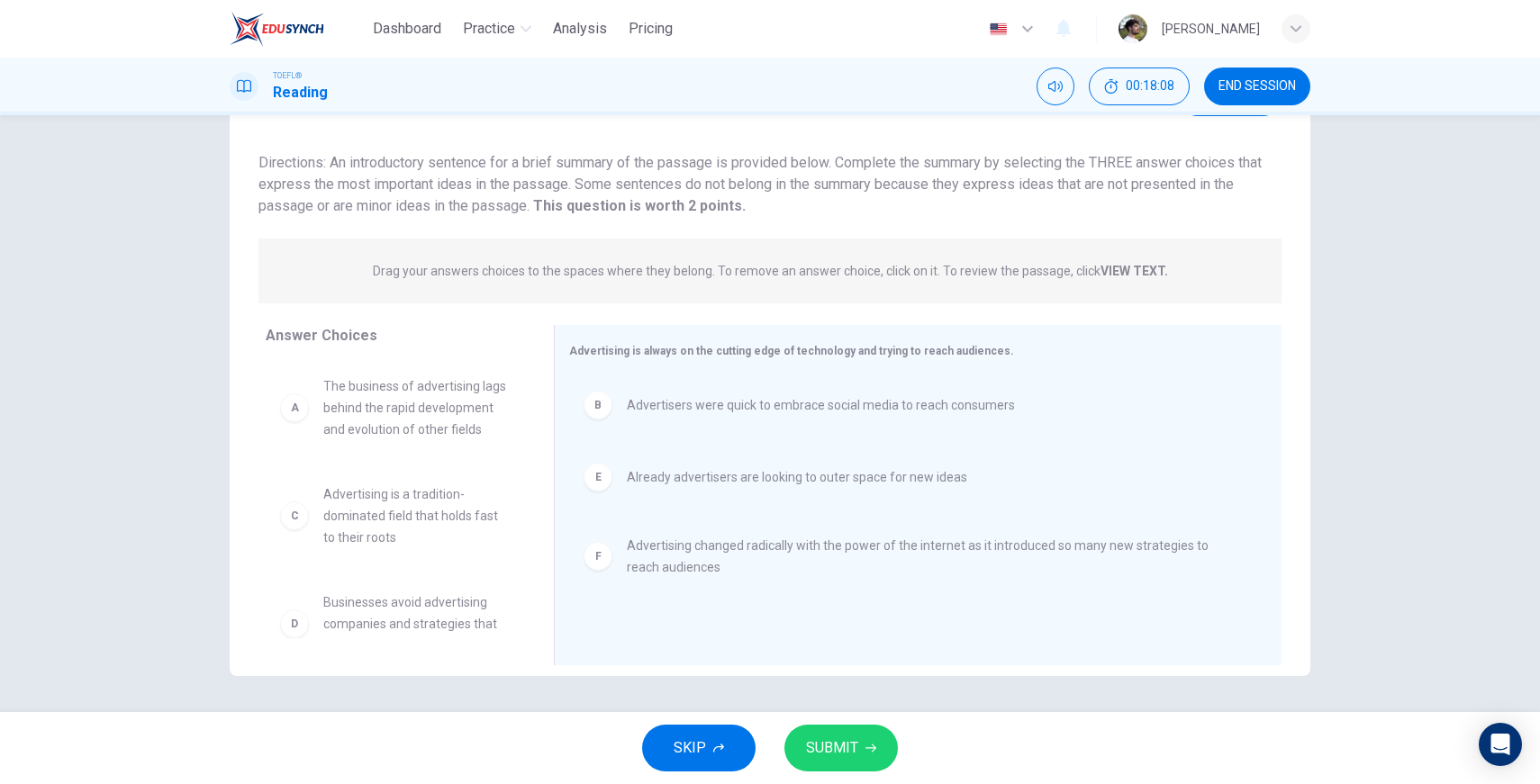
scroll to position [84, 0]
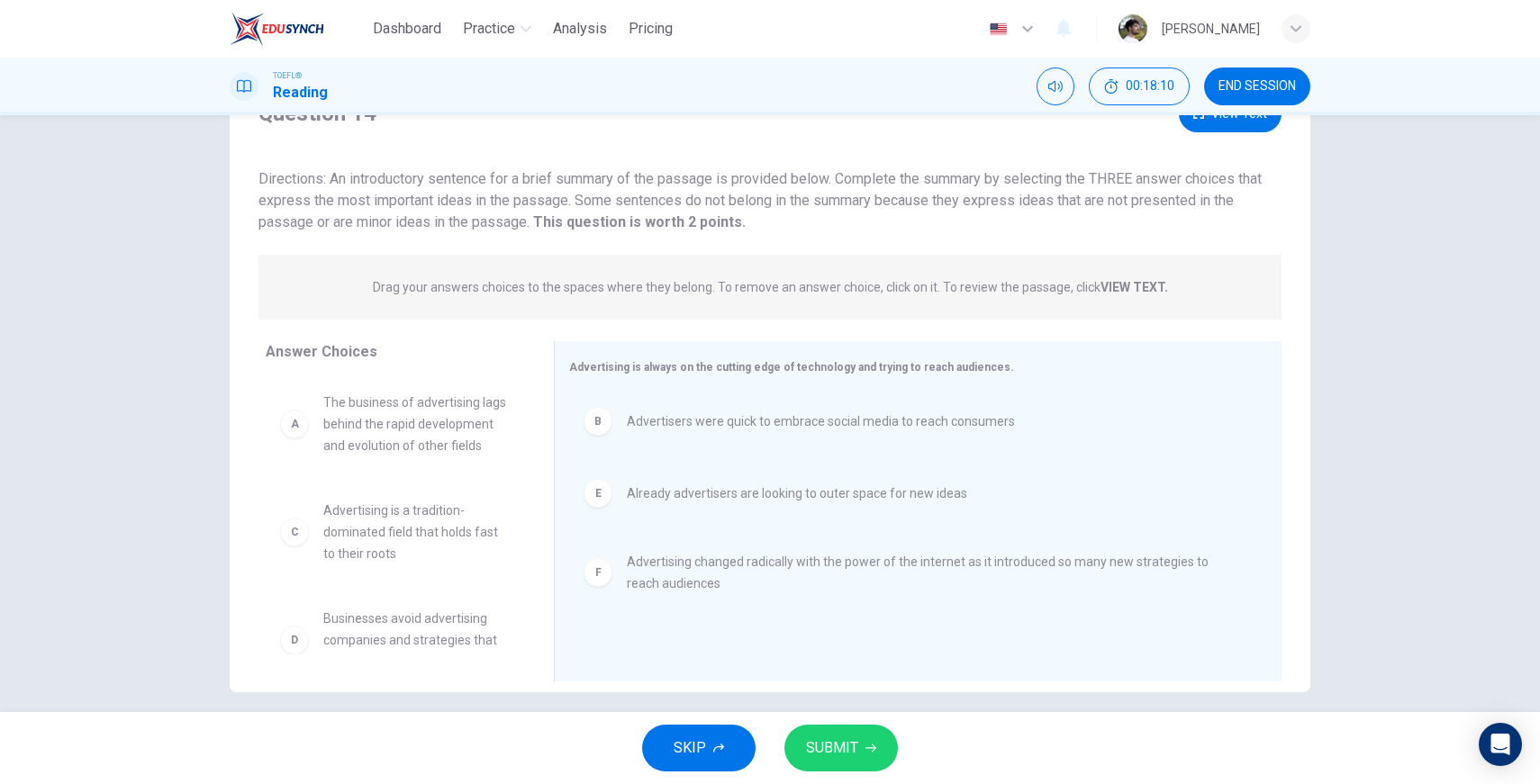
click at [824, 748] on span "SUBMIT" at bounding box center [833, 748] width 52 height 25
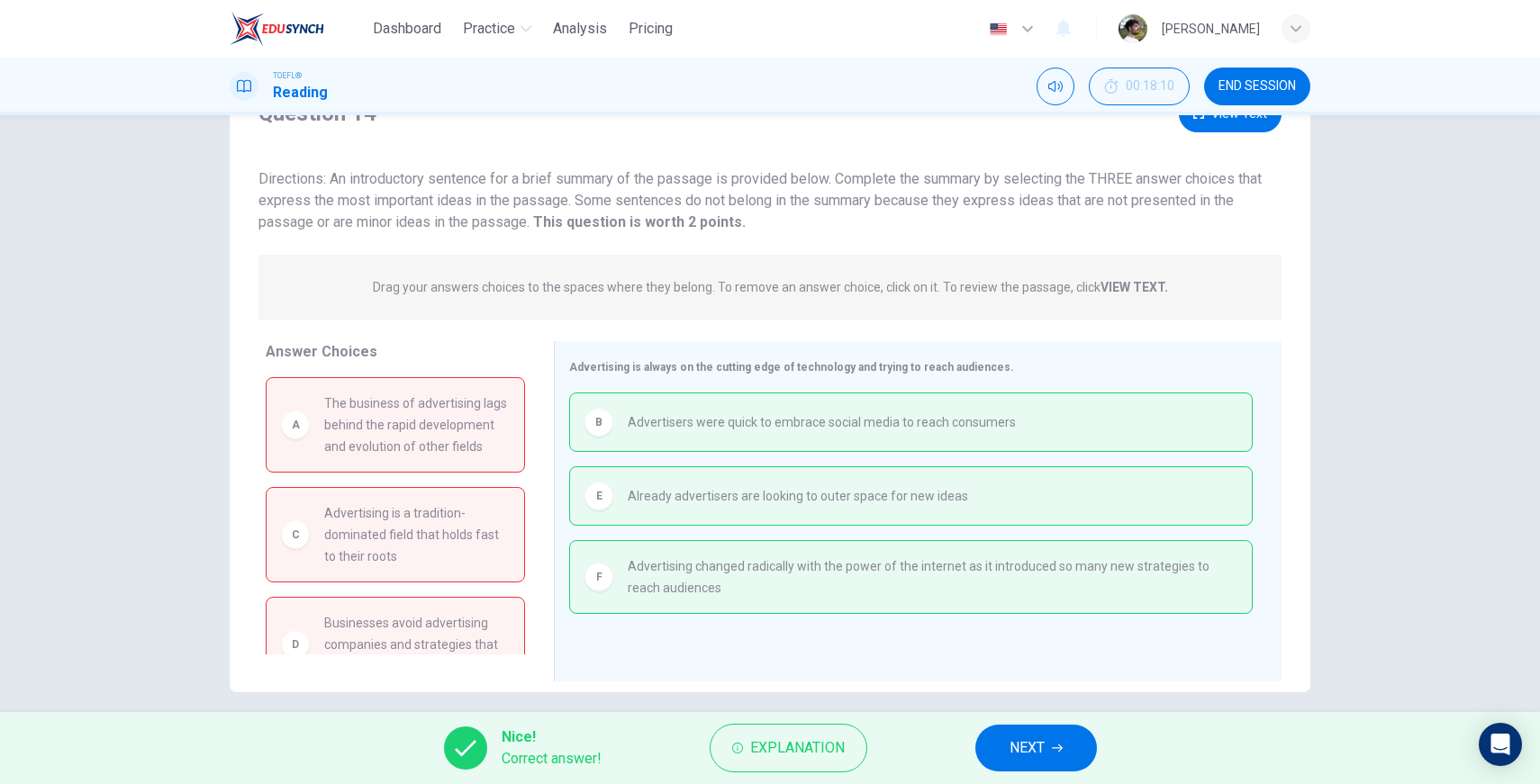
click at [824, 756] on button "NEXT" at bounding box center [1036, 748] width 122 height 47
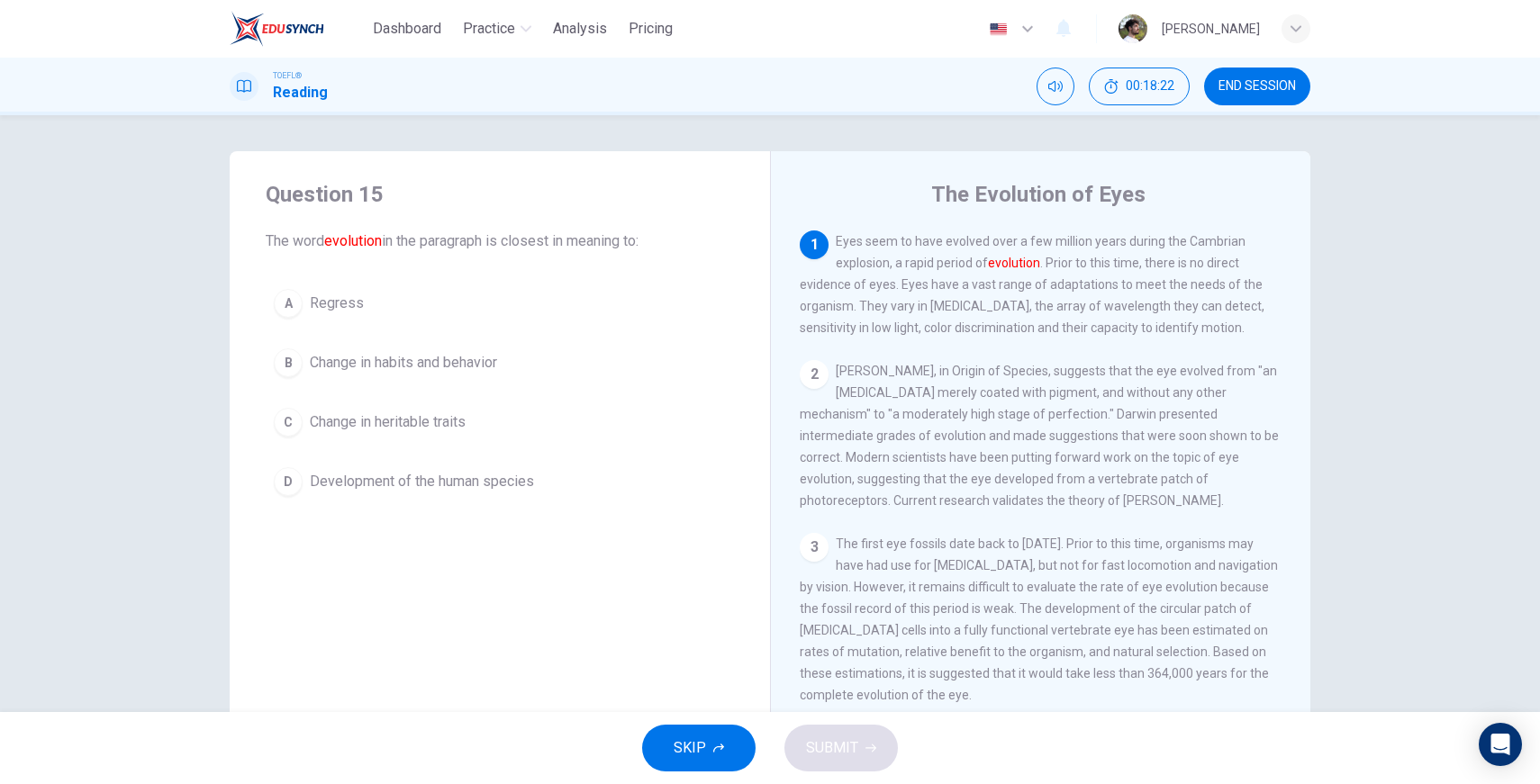
click at [824, 101] on button "END SESSION" at bounding box center [1257, 86] width 106 height 37
